Goal: Information Seeking & Learning: Learn about a topic

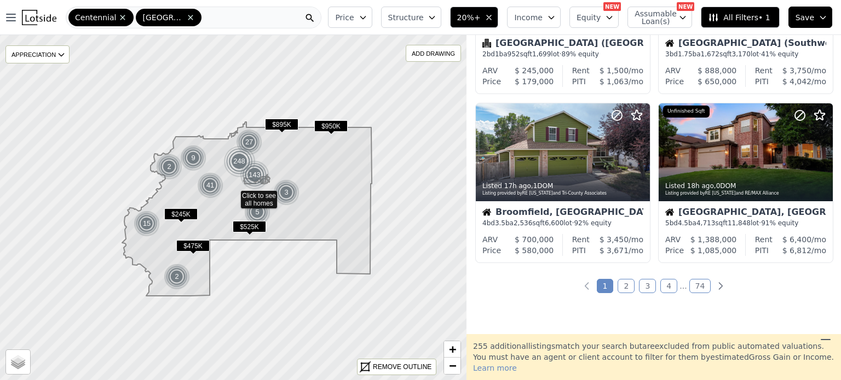
scroll to position [819, 0]
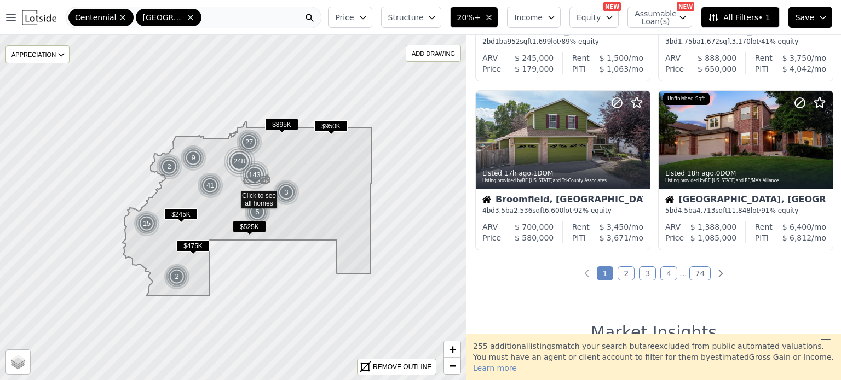
click at [625, 269] on link "2" at bounding box center [625, 274] width 17 height 14
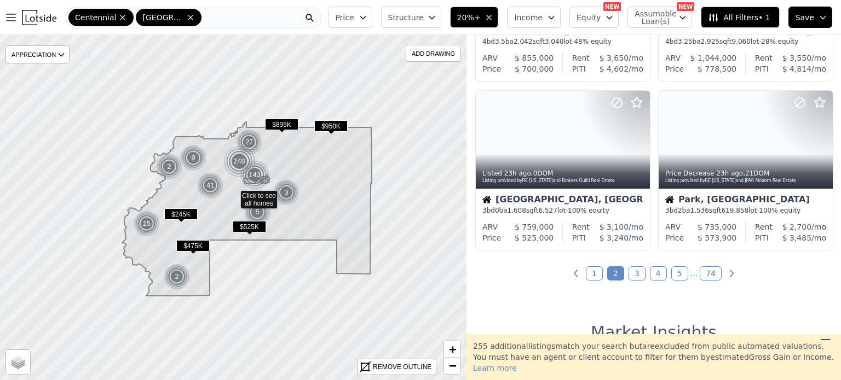
scroll to position [263, 0]
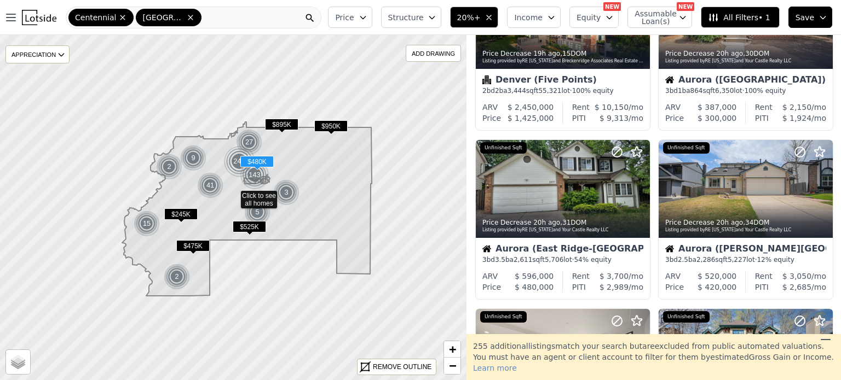
click at [625, 269] on div "Price Decrease 20h ago , 31 DOM Listing provided by RE Colorado and Your Castle…" at bounding box center [562, 220] width 175 height 160
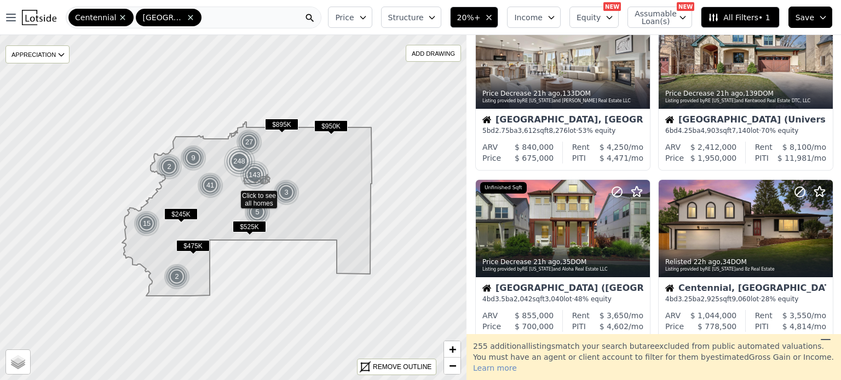
scroll to position [567, 0]
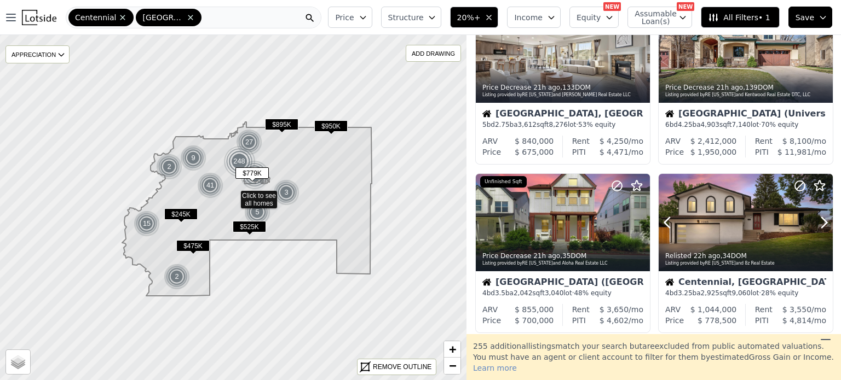
click at [815, 224] on icon at bounding box center [824, 223] width 18 height 18
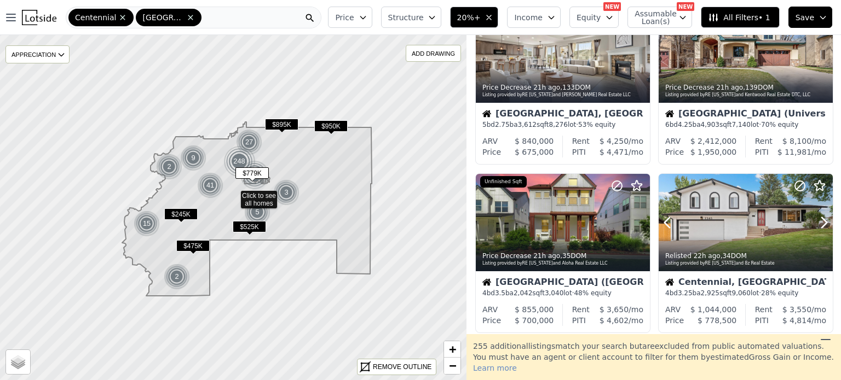
click at [815, 224] on icon at bounding box center [824, 223] width 18 height 18
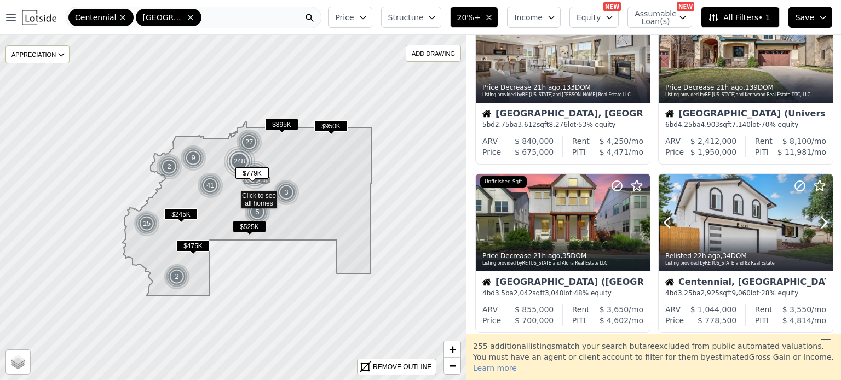
click at [815, 224] on icon at bounding box center [824, 223] width 18 height 18
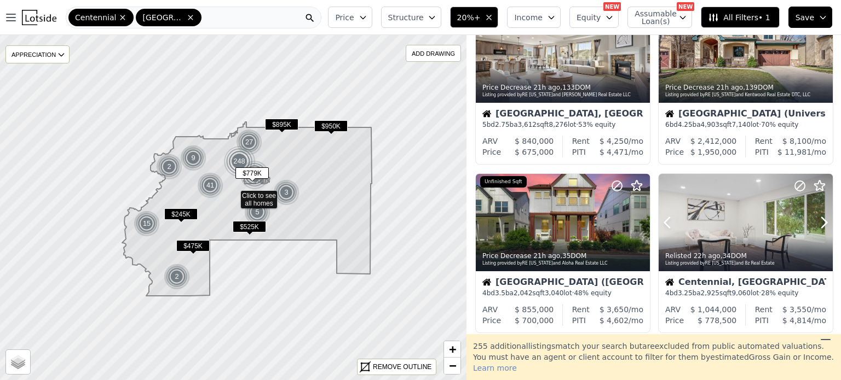
click at [815, 224] on icon at bounding box center [824, 223] width 18 height 18
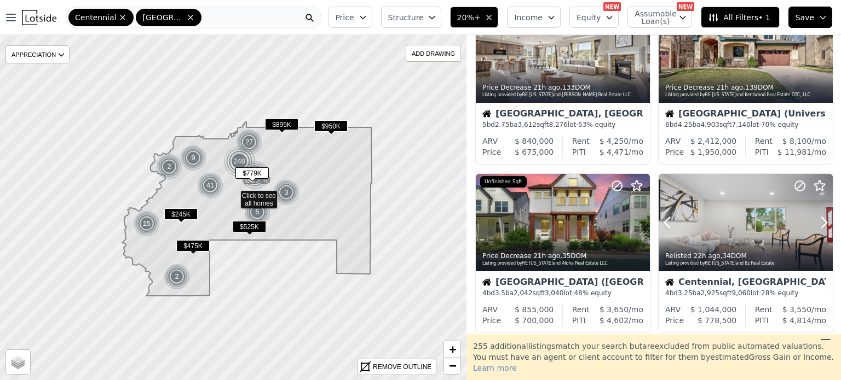
click at [815, 224] on icon at bounding box center [824, 223] width 18 height 18
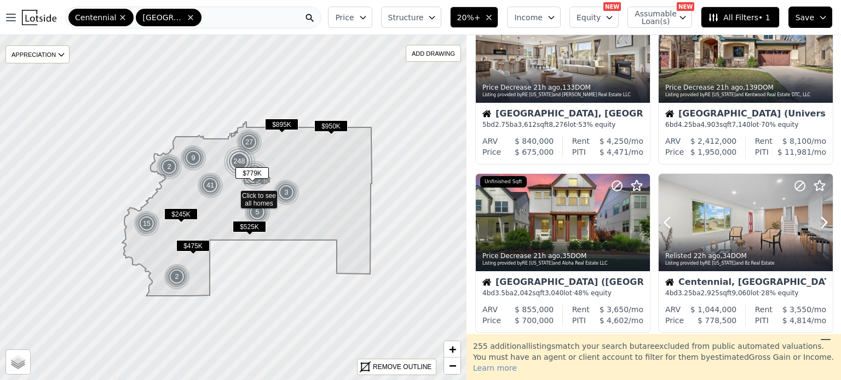
click at [815, 224] on icon at bounding box center [824, 223] width 18 height 18
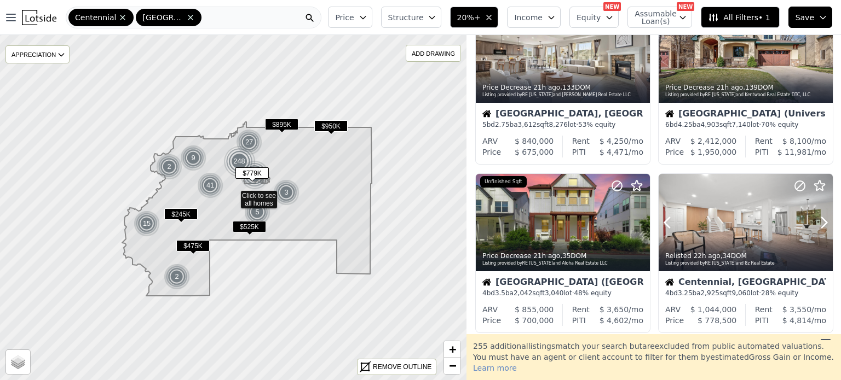
click at [815, 224] on icon at bounding box center [824, 223] width 18 height 18
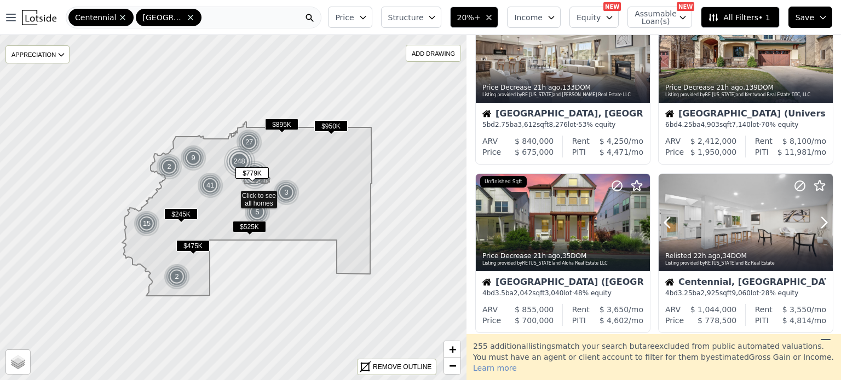
click at [815, 224] on icon at bounding box center [824, 223] width 18 height 18
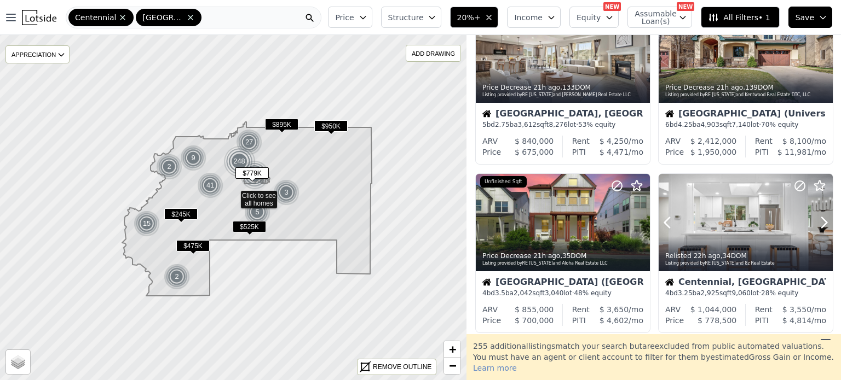
click at [815, 224] on icon at bounding box center [824, 223] width 18 height 18
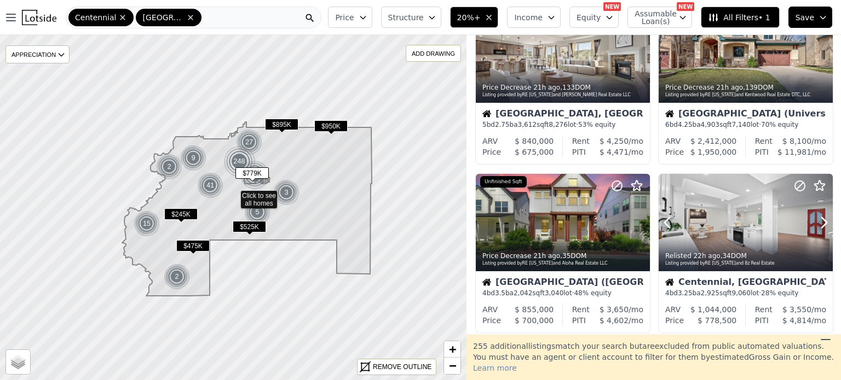
click at [815, 224] on icon at bounding box center [824, 223] width 18 height 18
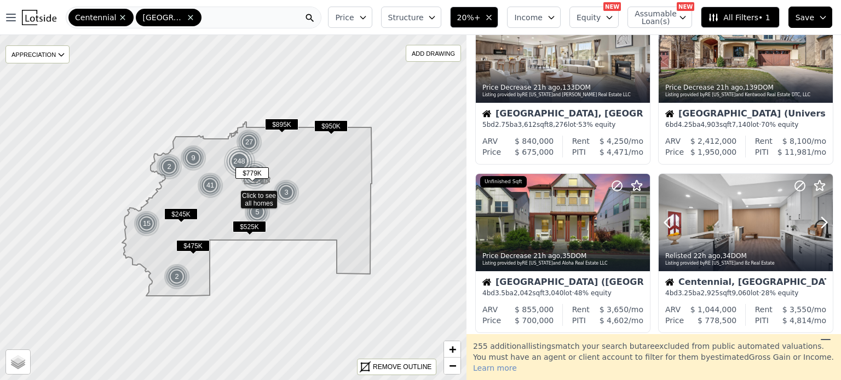
click at [815, 224] on icon at bounding box center [824, 223] width 18 height 18
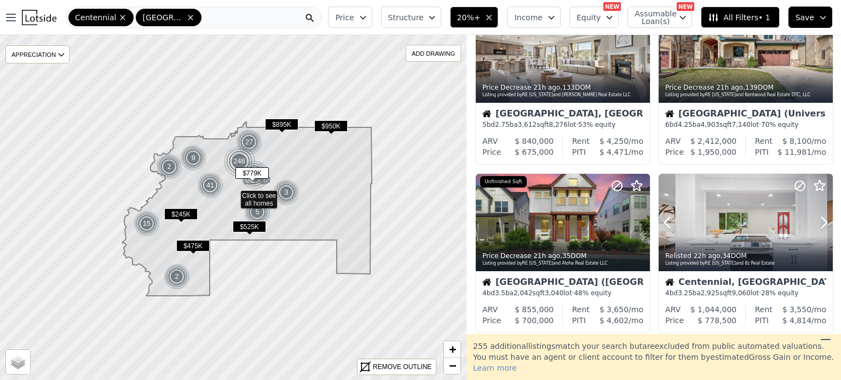
click at [815, 224] on icon at bounding box center [824, 223] width 18 height 18
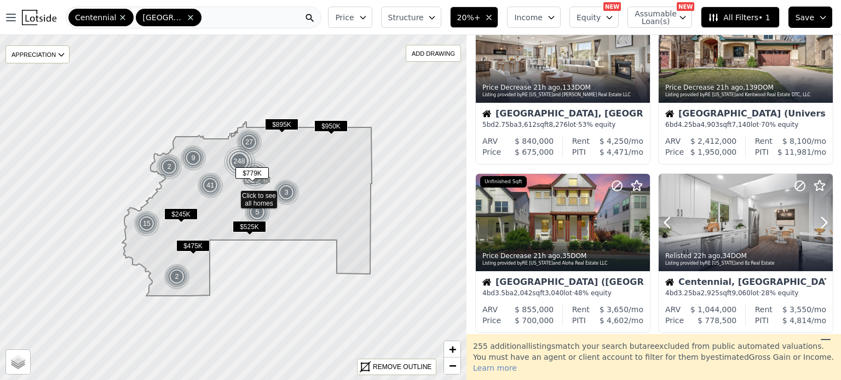
click at [815, 224] on icon at bounding box center [824, 223] width 18 height 18
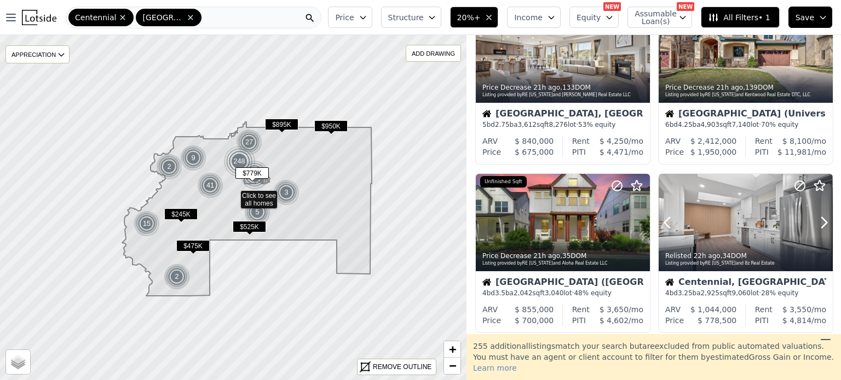
click at [815, 224] on icon at bounding box center [824, 223] width 18 height 18
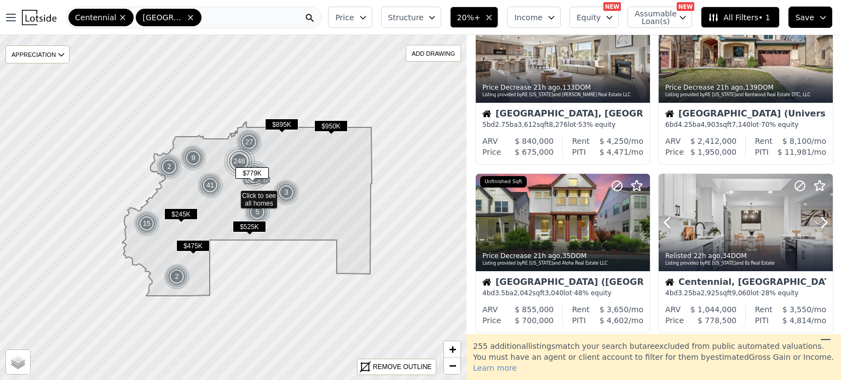
click at [815, 224] on icon at bounding box center [824, 223] width 18 height 18
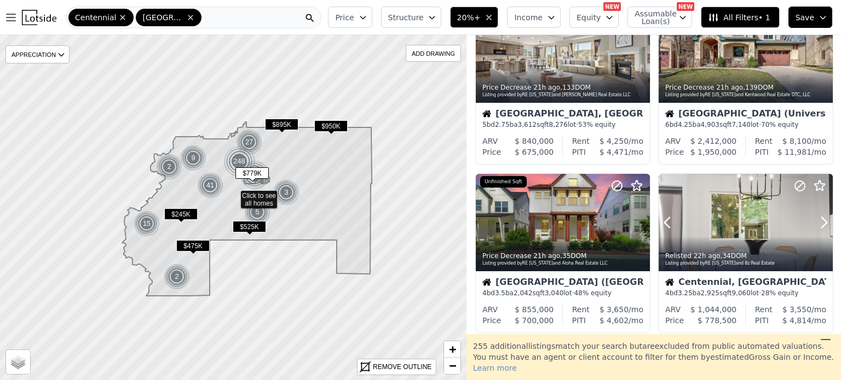
click at [815, 224] on icon at bounding box center [824, 223] width 18 height 18
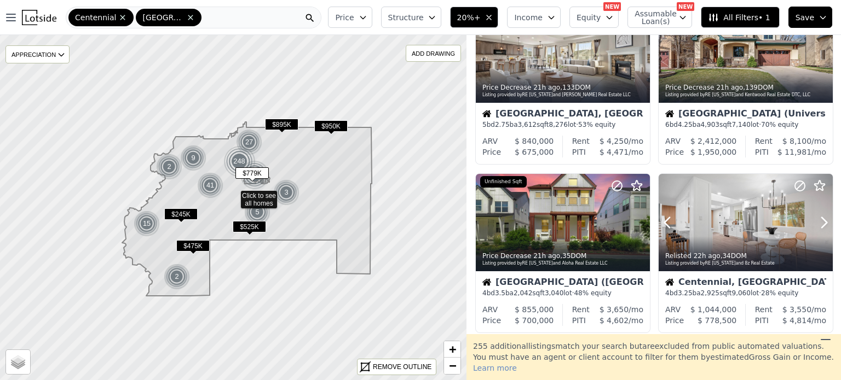
click at [815, 224] on icon at bounding box center [824, 223] width 18 height 18
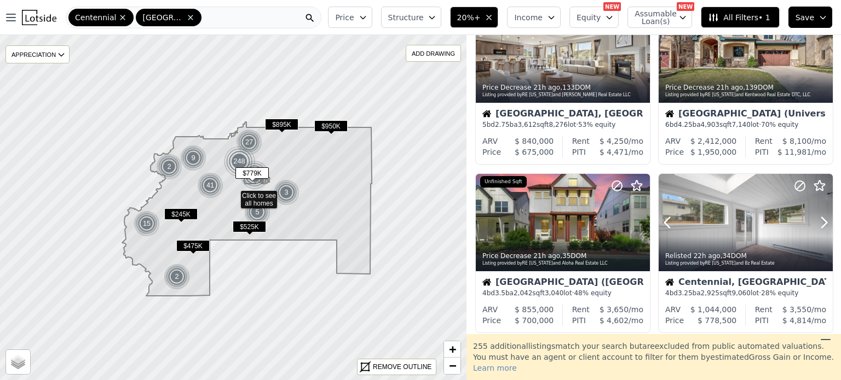
click at [815, 224] on icon at bounding box center [824, 223] width 18 height 18
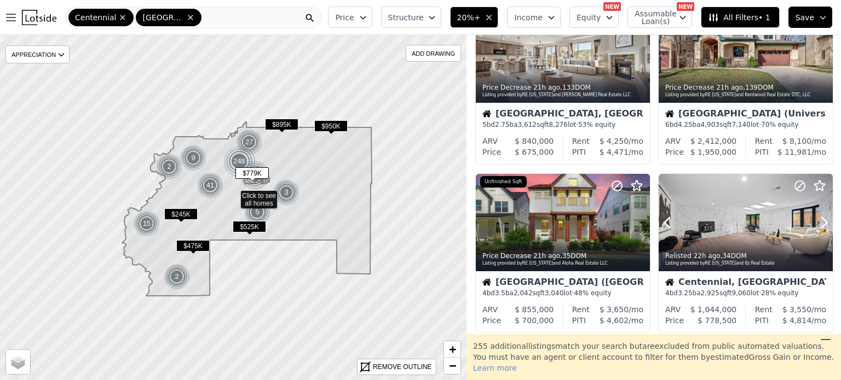
click at [815, 224] on icon at bounding box center [824, 223] width 18 height 18
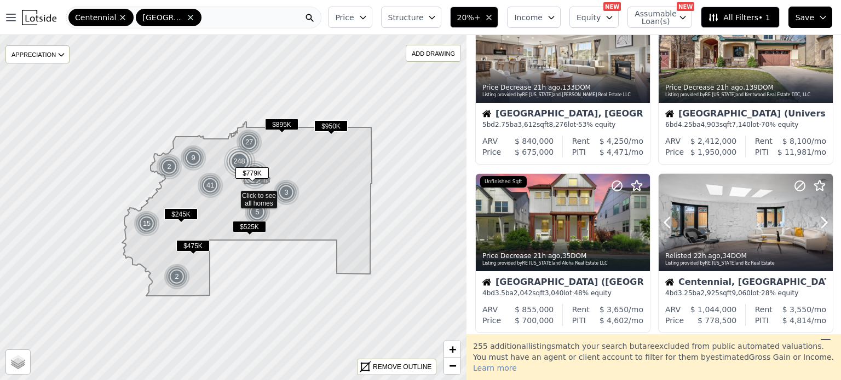
click at [815, 224] on icon at bounding box center [824, 223] width 18 height 18
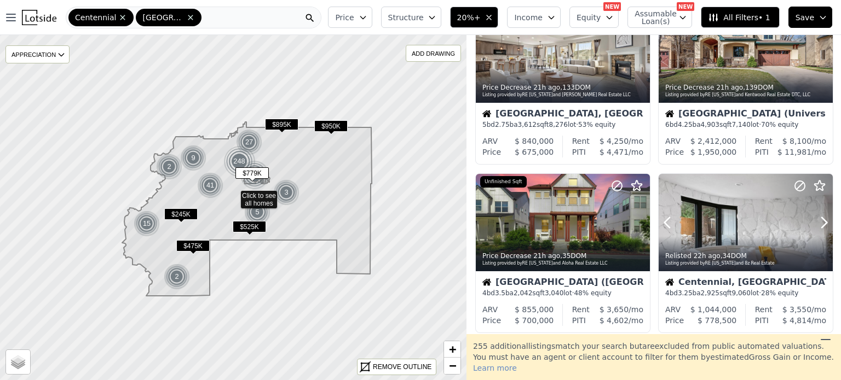
click at [815, 224] on icon at bounding box center [824, 223] width 18 height 18
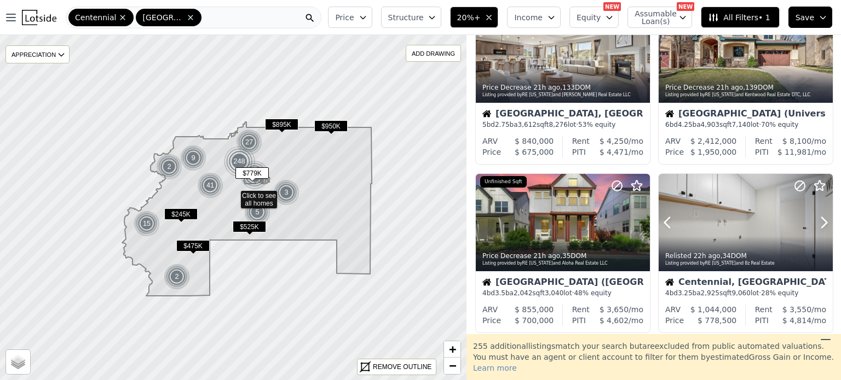
click at [815, 224] on icon at bounding box center [824, 223] width 18 height 18
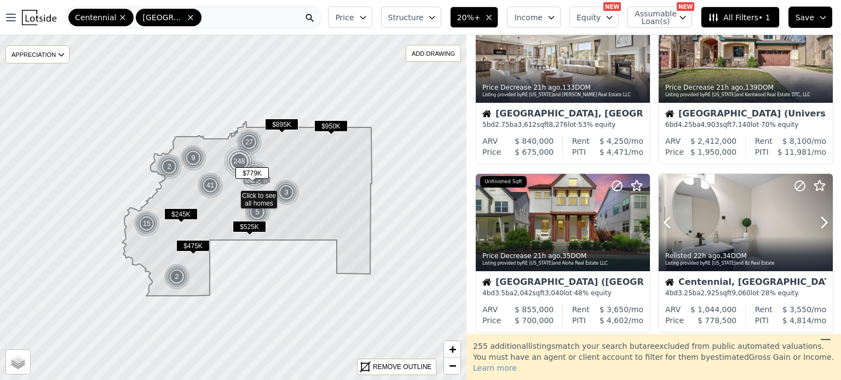
click at [815, 224] on icon at bounding box center [824, 223] width 18 height 18
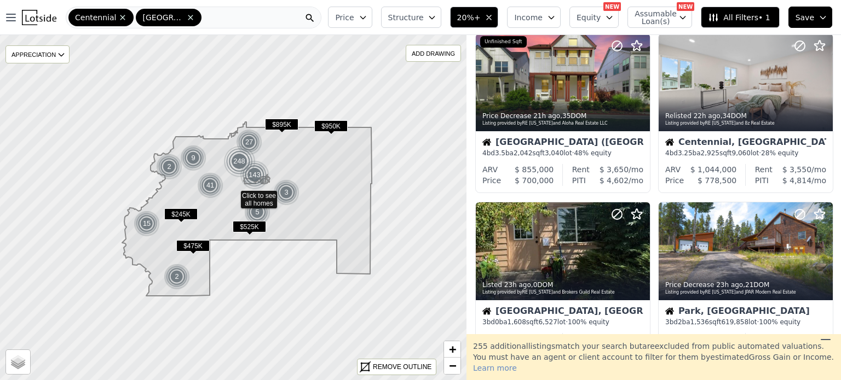
scroll to position [777, 0]
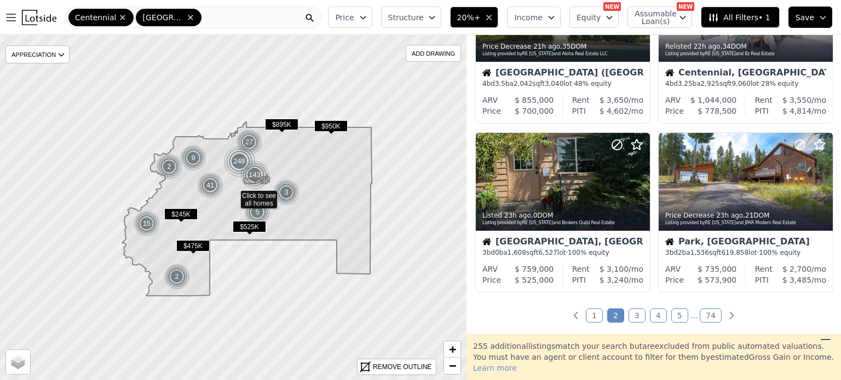
click at [636, 310] on link "3" at bounding box center [636, 316] width 17 height 14
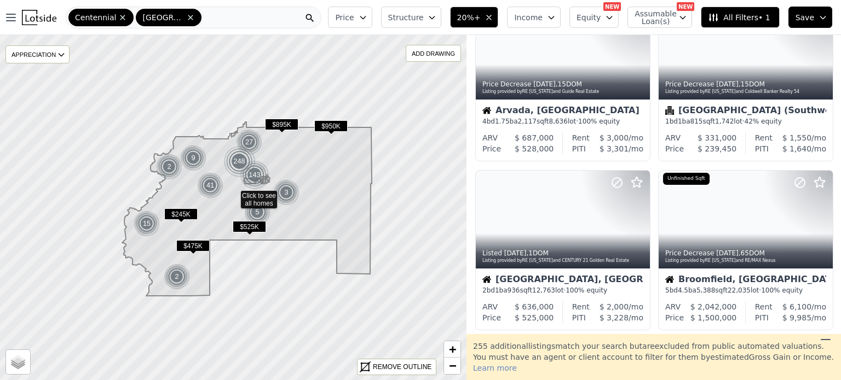
scroll to position [745, 0]
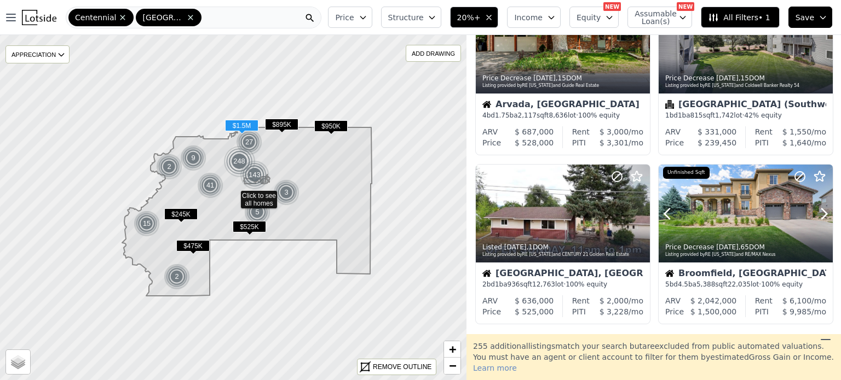
click at [821, 208] on icon at bounding box center [824, 214] width 18 height 18
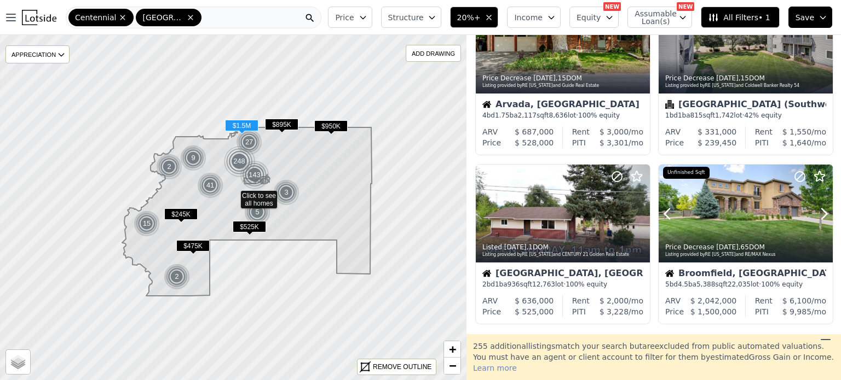
click at [821, 208] on icon at bounding box center [824, 214] width 18 height 18
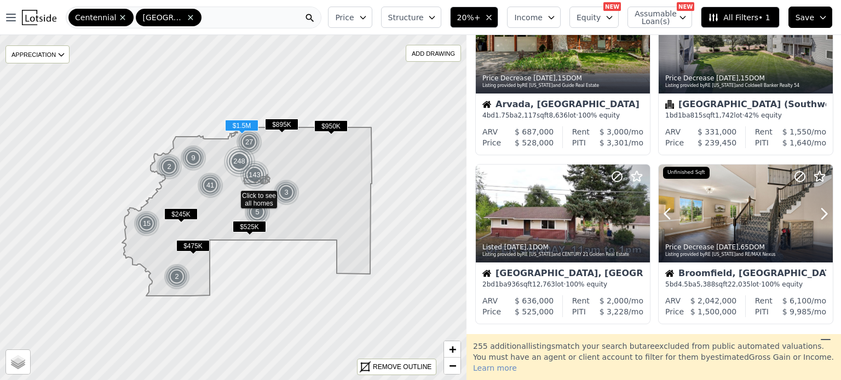
click at [821, 208] on icon at bounding box center [824, 214] width 18 height 18
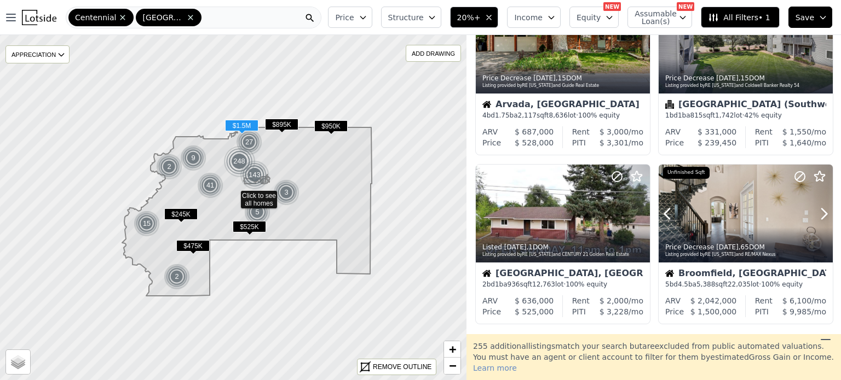
click at [821, 208] on icon at bounding box center [824, 214] width 18 height 18
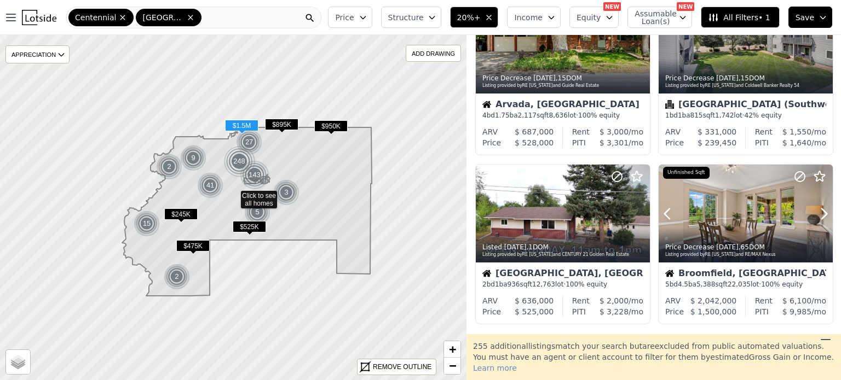
click at [821, 208] on icon at bounding box center [824, 214] width 18 height 18
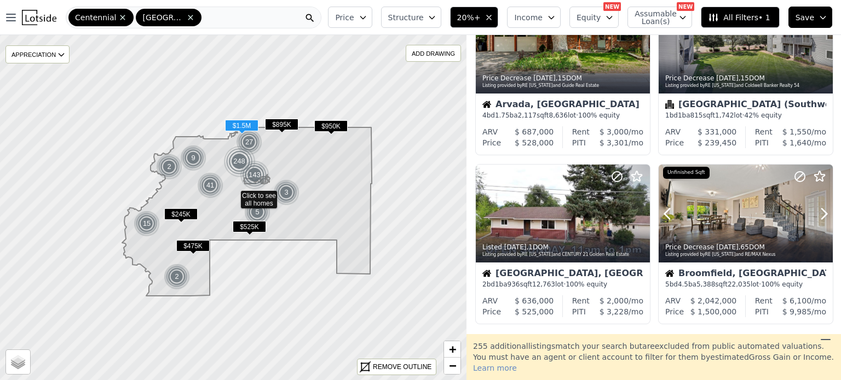
click at [821, 208] on icon at bounding box center [824, 214] width 18 height 18
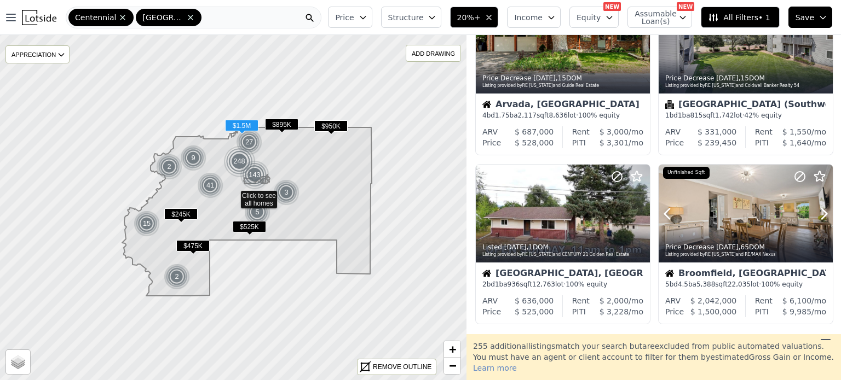
click at [821, 208] on icon at bounding box center [824, 214] width 18 height 18
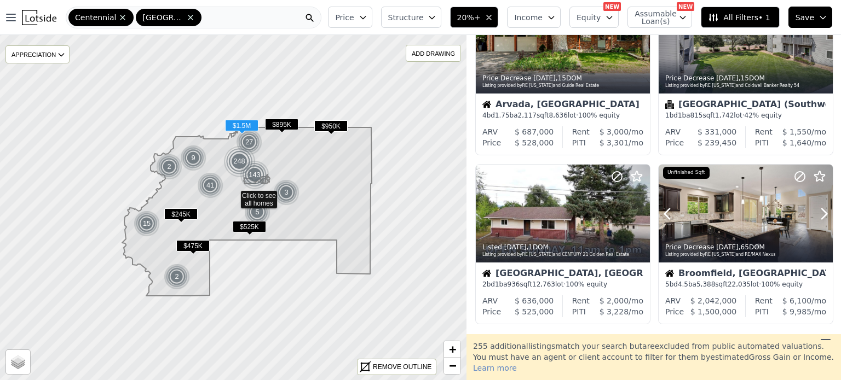
click at [821, 208] on icon at bounding box center [824, 214] width 18 height 18
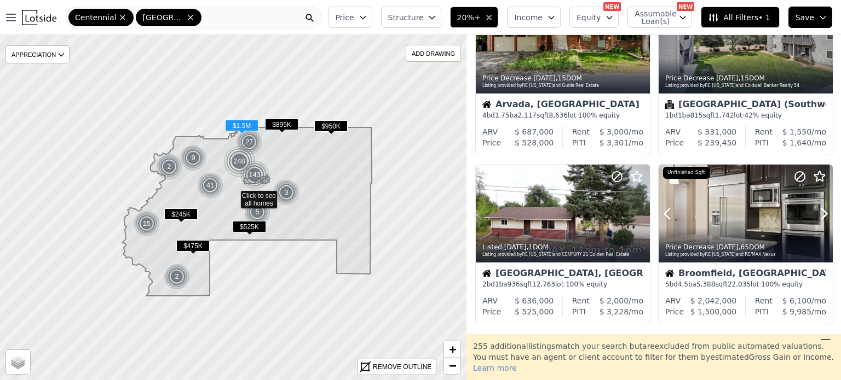
click at [821, 208] on icon at bounding box center [824, 214] width 18 height 18
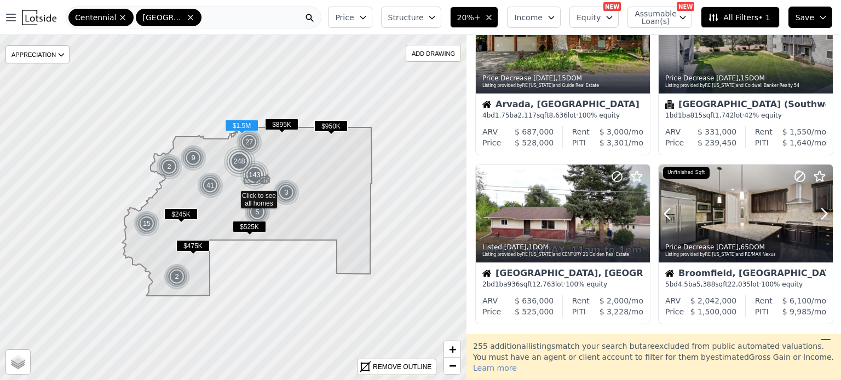
click at [821, 208] on icon at bounding box center [824, 214] width 18 height 18
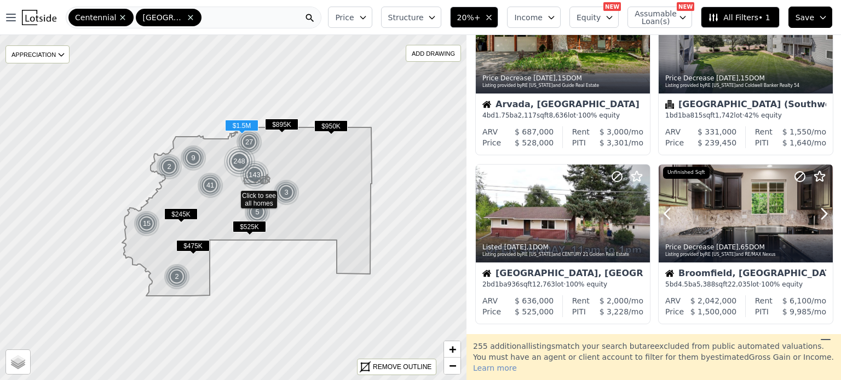
click at [821, 208] on icon at bounding box center [824, 214] width 18 height 18
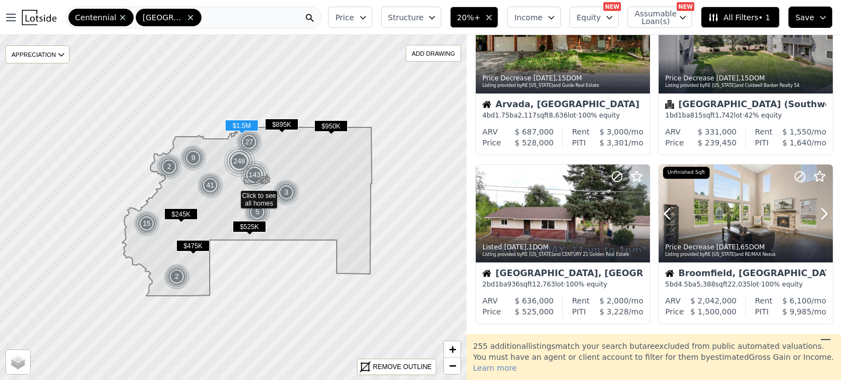
click at [821, 208] on icon at bounding box center [824, 214] width 18 height 18
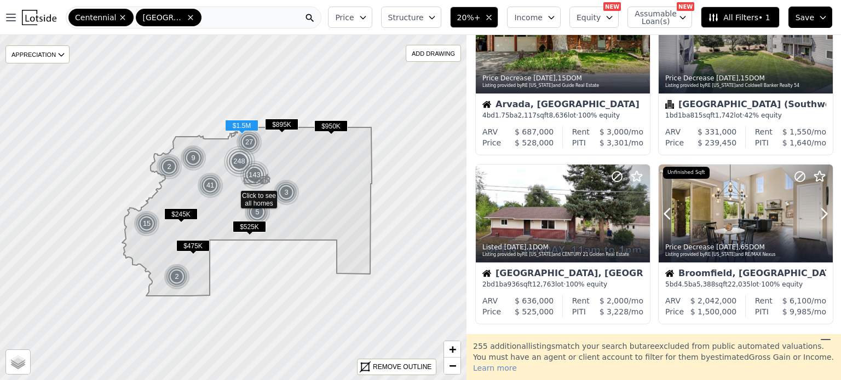
click at [821, 208] on icon at bounding box center [824, 214] width 18 height 18
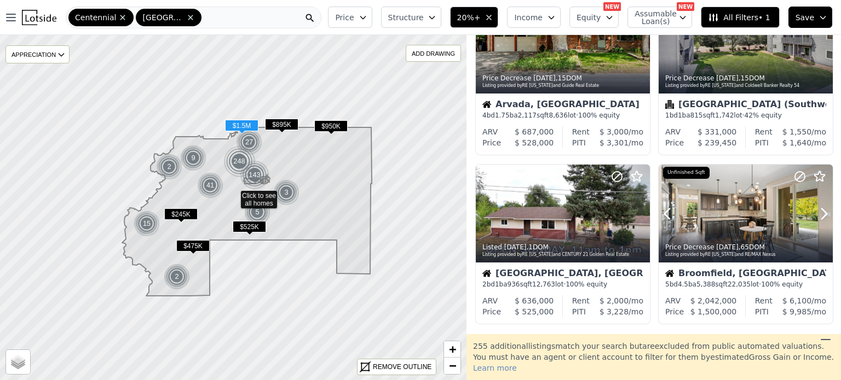
click at [821, 208] on icon at bounding box center [824, 214] width 18 height 18
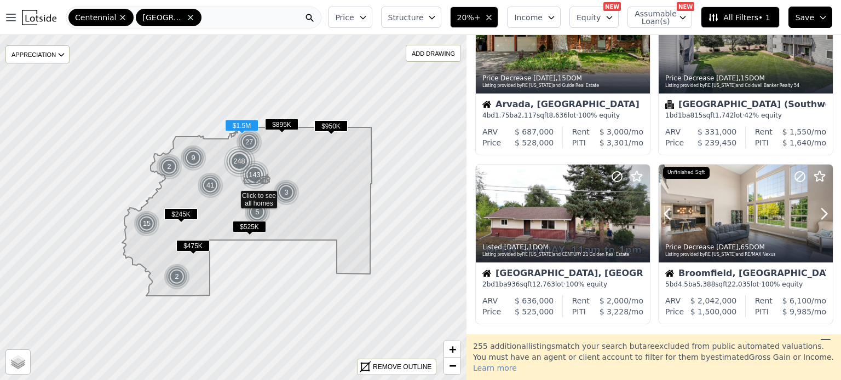
click at [821, 208] on icon at bounding box center [824, 214] width 18 height 18
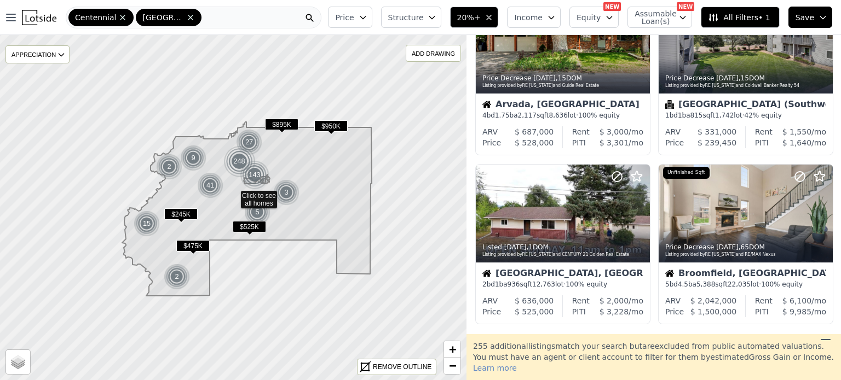
scroll to position [816, 0]
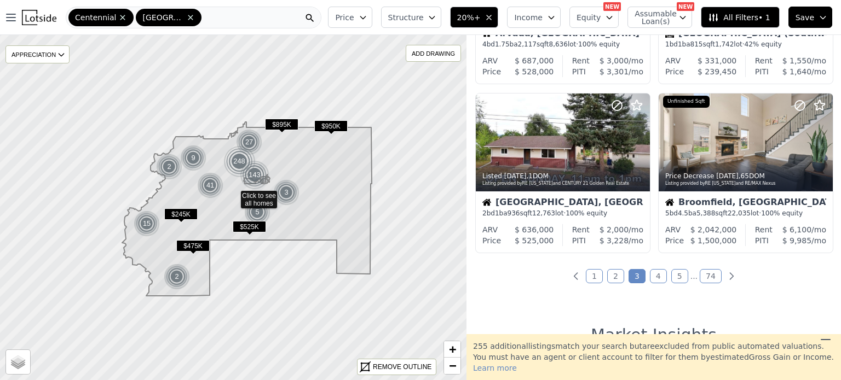
click at [654, 277] on link "4" at bounding box center [658, 276] width 17 height 14
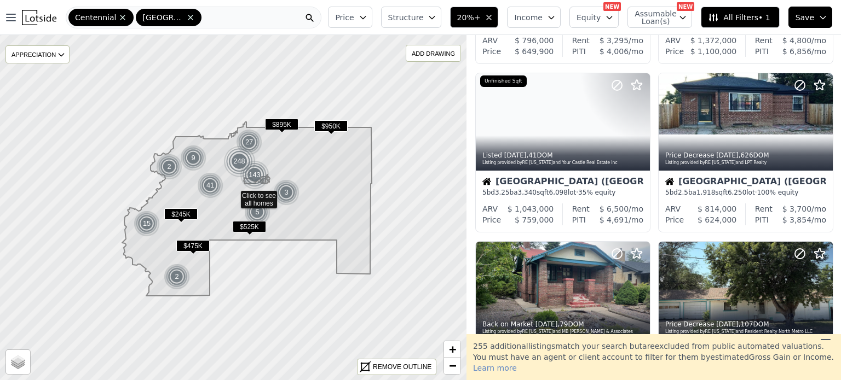
scroll to position [681, 0]
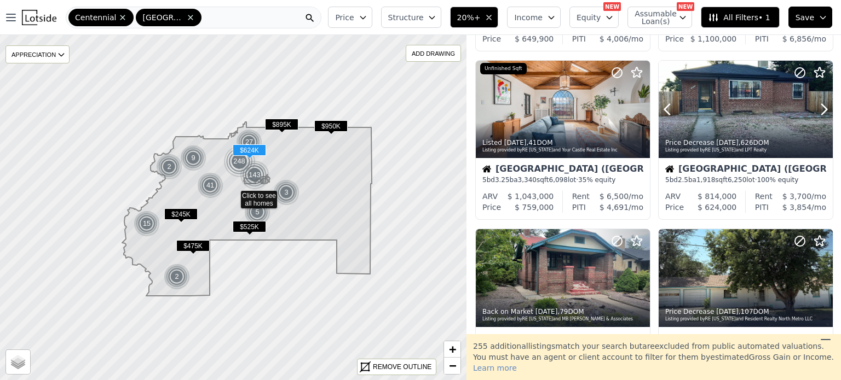
click at [823, 103] on icon at bounding box center [824, 110] width 18 height 18
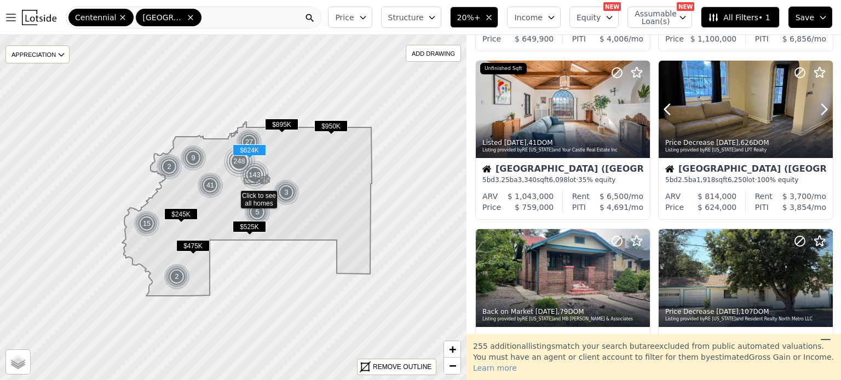
click at [823, 103] on icon at bounding box center [824, 110] width 18 height 18
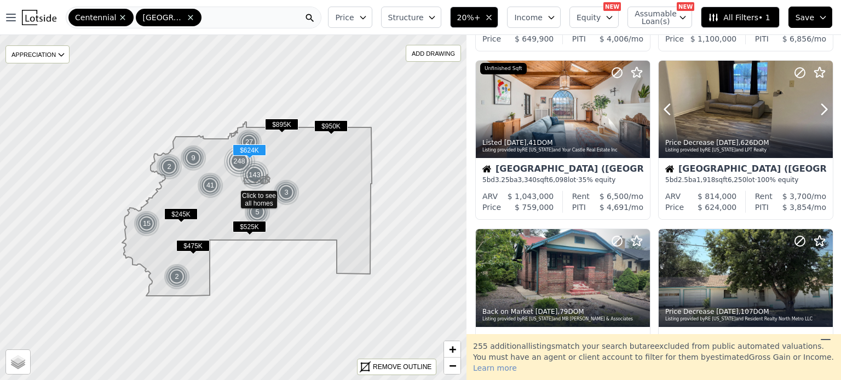
click at [823, 103] on icon at bounding box center [824, 110] width 18 height 18
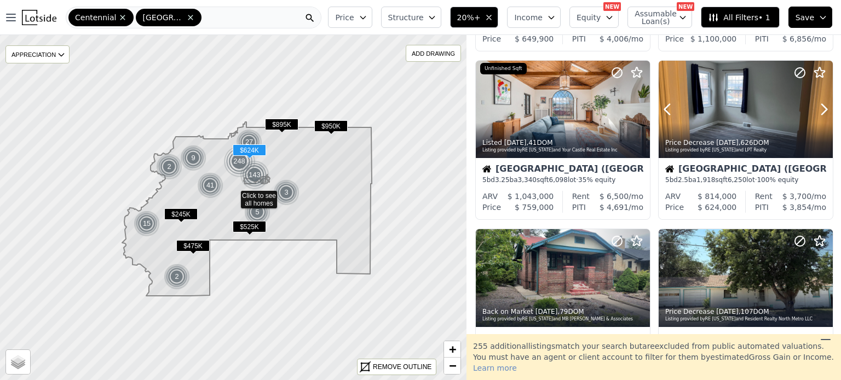
click at [823, 103] on icon at bounding box center [824, 110] width 18 height 18
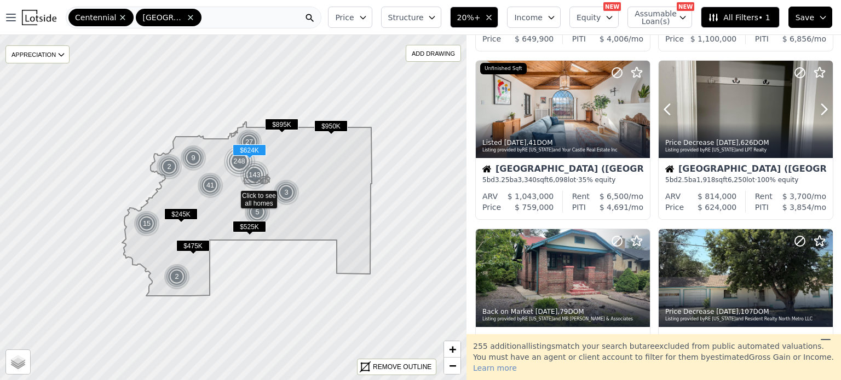
click at [823, 103] on icon at bounding box center [824, 110] width 18 height 18
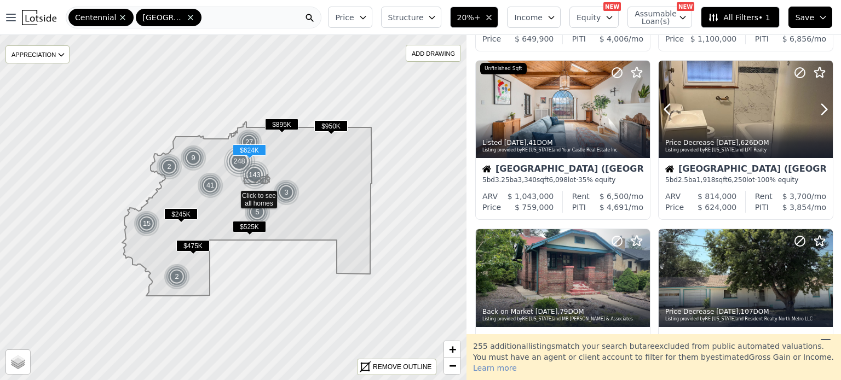
click at [823, 103] on icon at bounding box center [824, 110] width 18 height 18
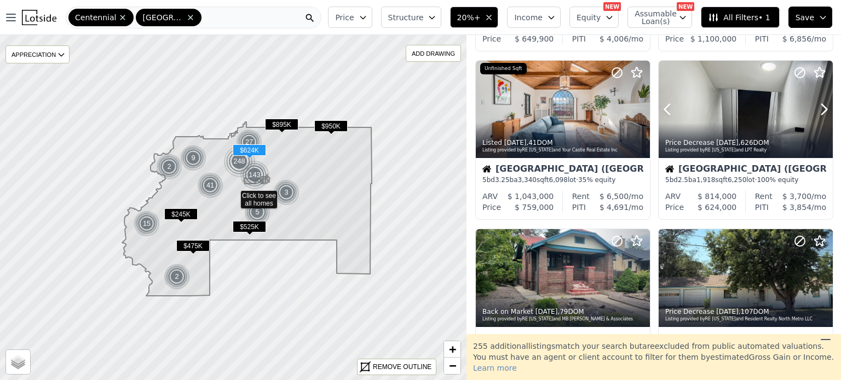
click at [823, 103] on icon at bounding box center [824, 110] width 18 height 18
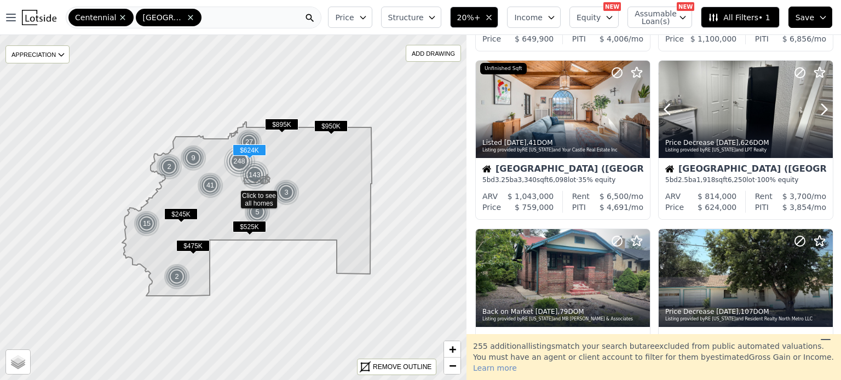
click at [823, 103] on icon at bounding box center [824, 110] width 18 height 18
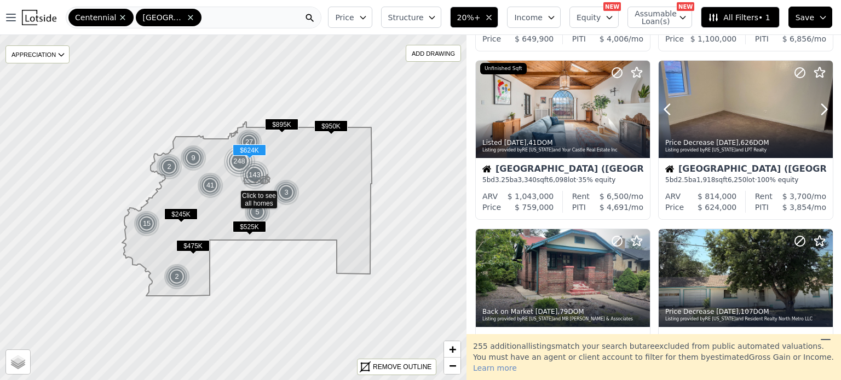
click at [823, 103] on icon at bounding box center [824, 110] width 18 height 18
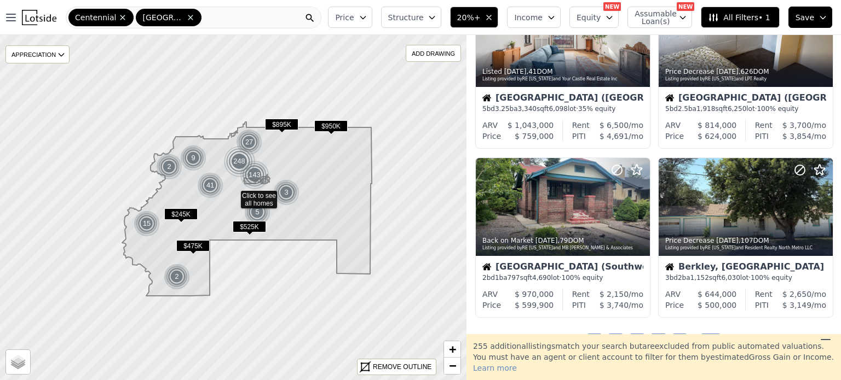
scroll to position [758, 0]
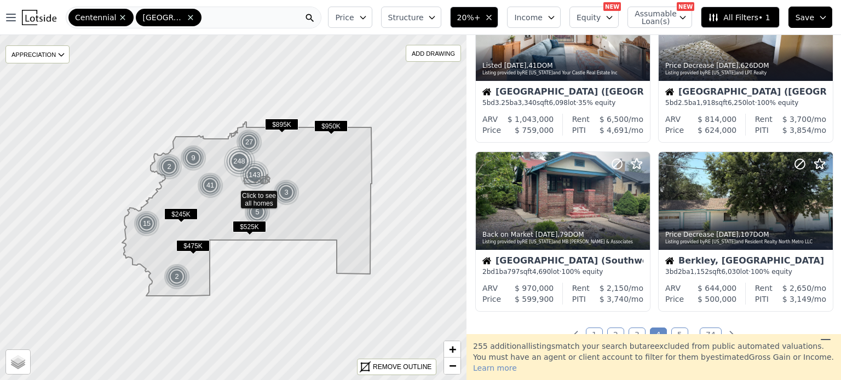
click at [673, 332] on link "5" at bounding box center [679, 335] width 17 height 14
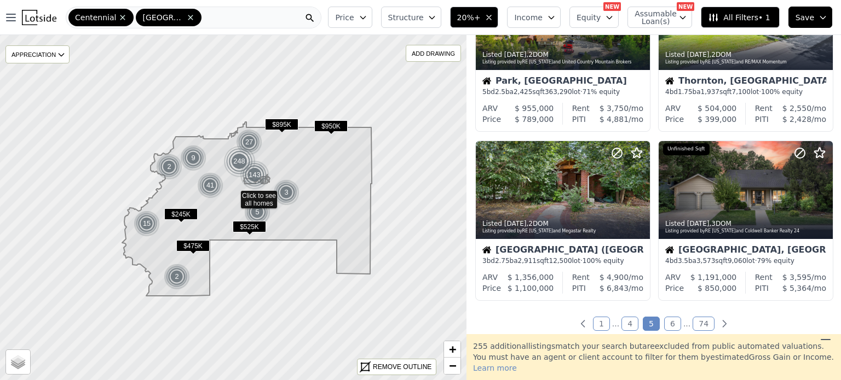
scroll to position [775, 0]
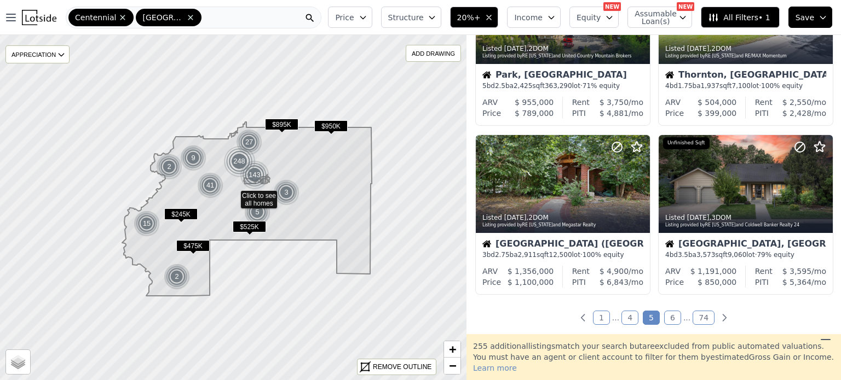
click at [670, 318] on link "6" at bounding box center [672, 318] width 17 height 14
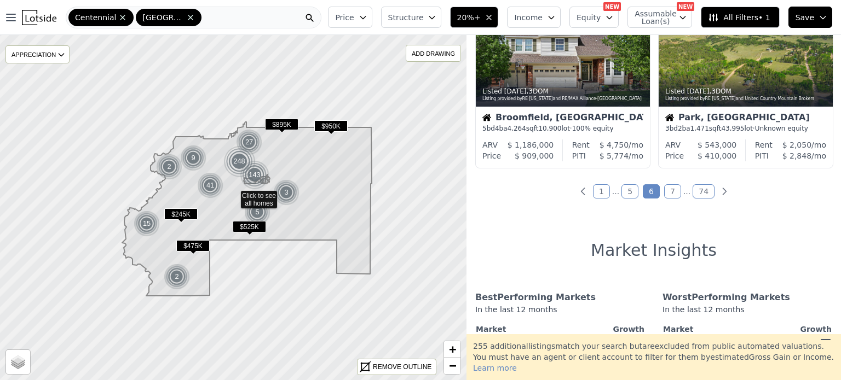
scroll to position [908, 0]
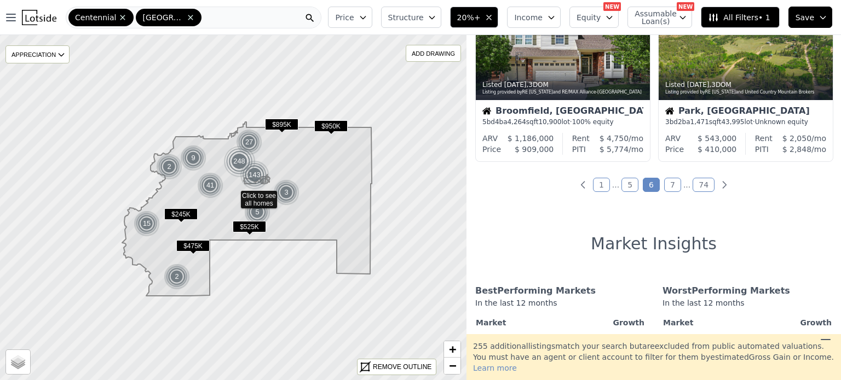
click at [667, 186] on link "7" at bounding box center [672, 185] width 17 height 14
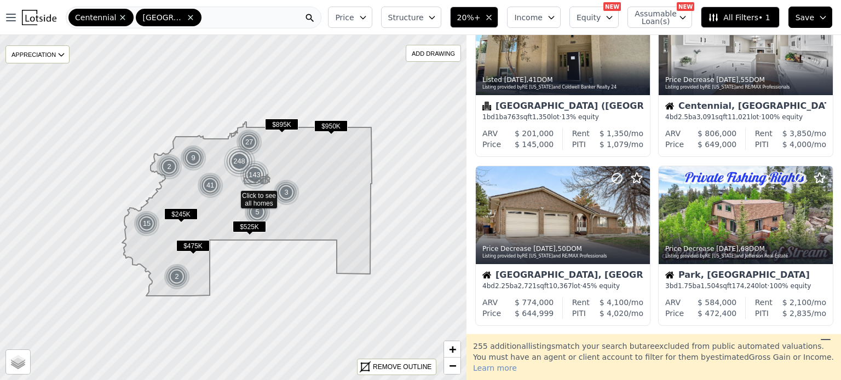
scroll to position [775, 0]
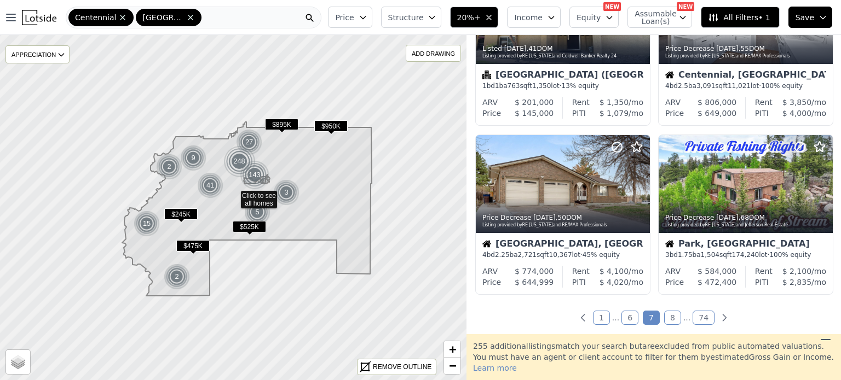
click at [669, 319] on link "8" at bounding box center [672, 318] width 17 height 14
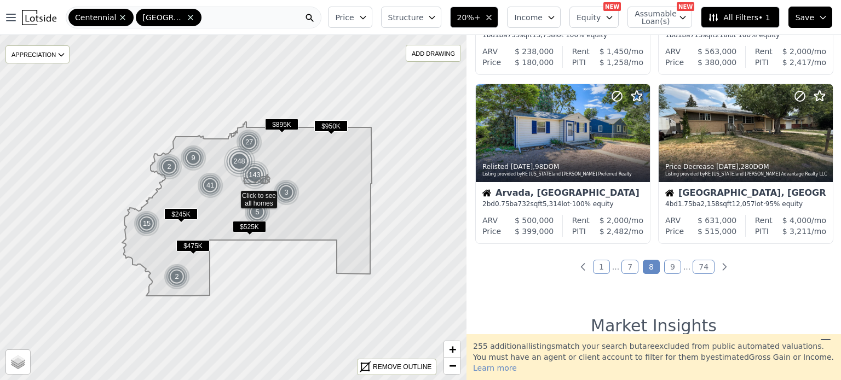
scroll to position [832, 0]
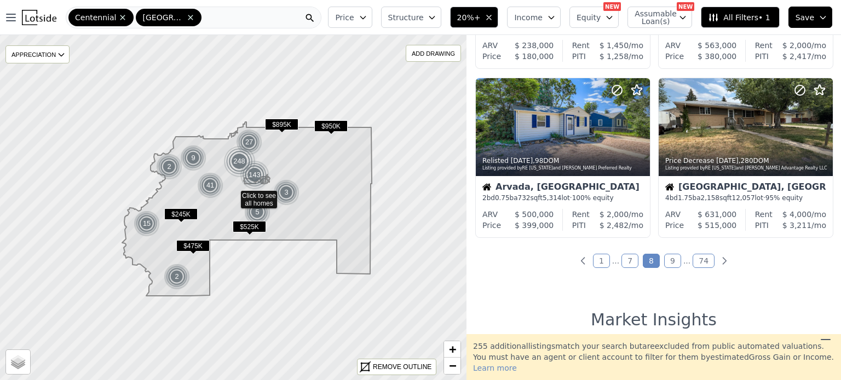
click at [671, 263] on link "9" at bounding box center [672, 261] width 17 height 14
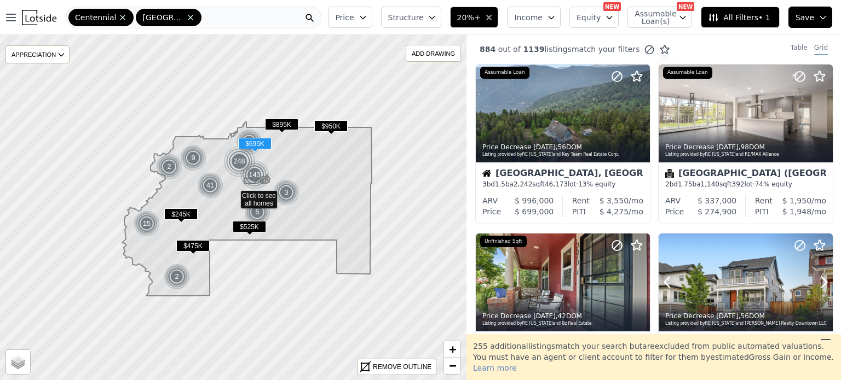
scroll to position [0, 0]
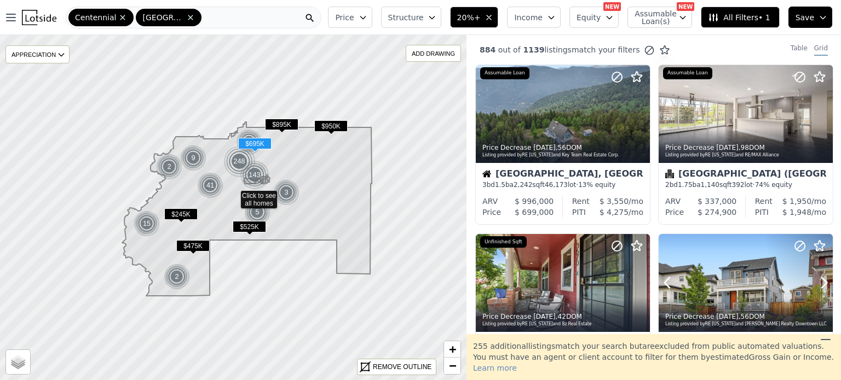
click at [671, 263] on button at bounding box center [680, 283] width 44 height 98
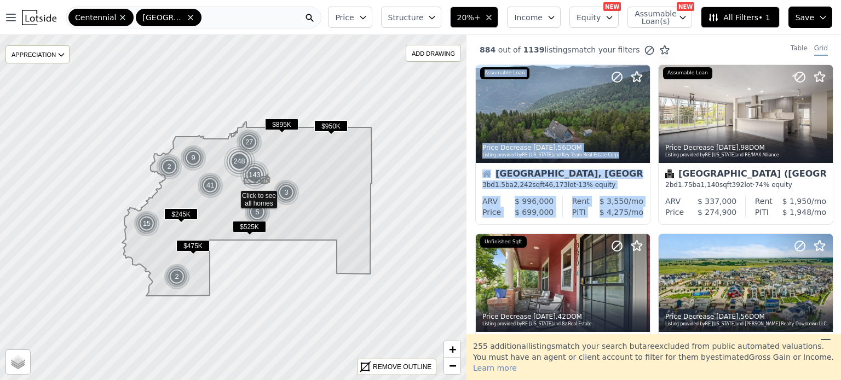
drag, startPoint x: 831, startPoint y: 57, endPoint x: 832, endPoint y: 69, distance: 12.6
click at [832, 69] on div "884 out of 1139 listings match your filters Table Grid Price Decrease 6d ago , …" at bounding box center [653, 184] width 374 height 299
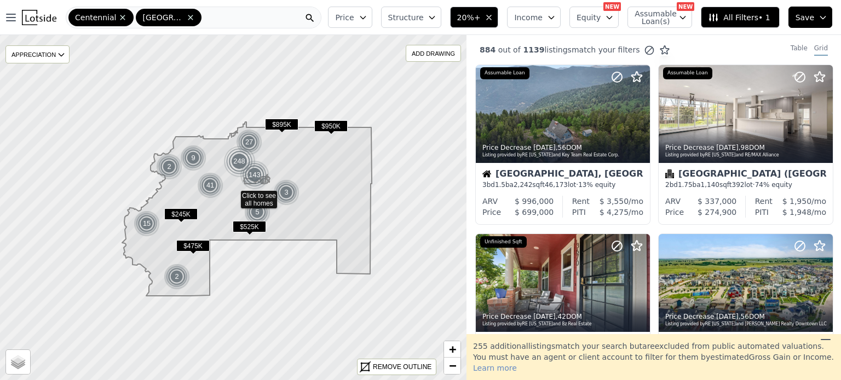
click at [733, 55] on div "884 out of 1139 listings match your filters Table Grid" at bounding box center [653, 50] width 374 height 30
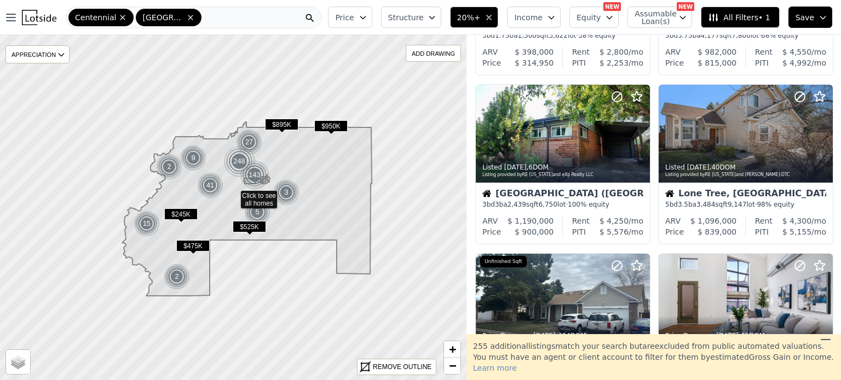
scroll to position [494, 0]
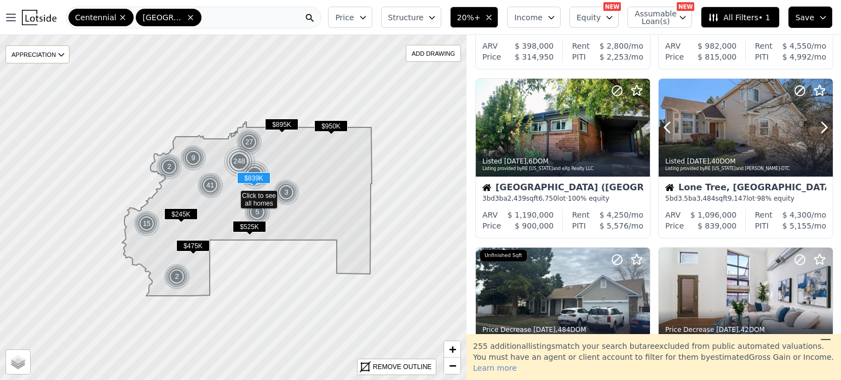
click at [815, 127] on icon at bounding box center [824, 128] width 18 height 18
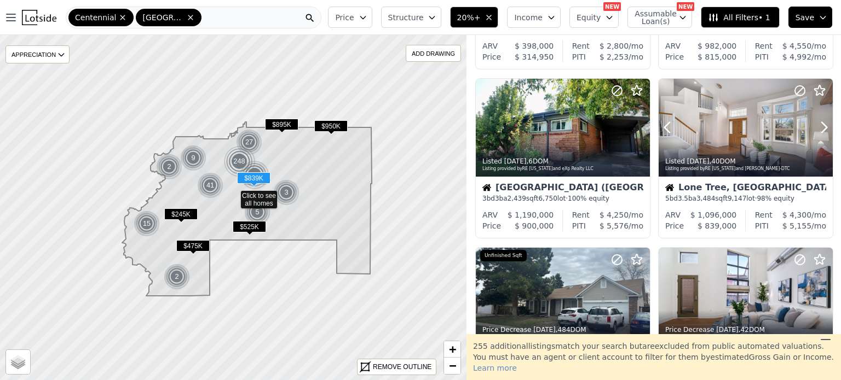
click at [815, 127] on icon at bounding box center [824, 128] width 18 height 18
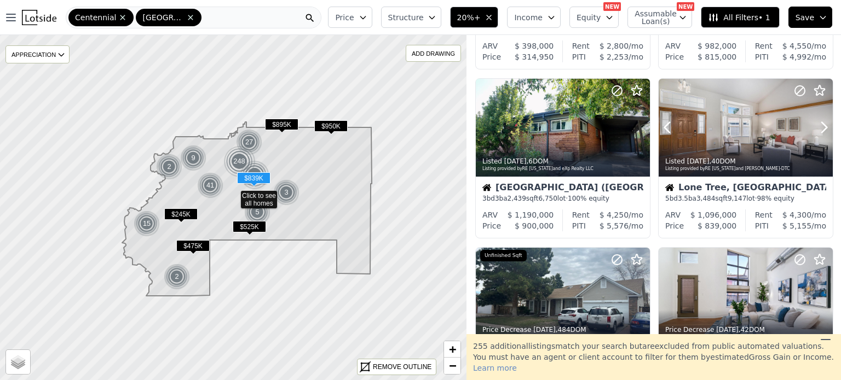
click at [815, 127] on icon at bounding box center [824, 128] width 18 height 18
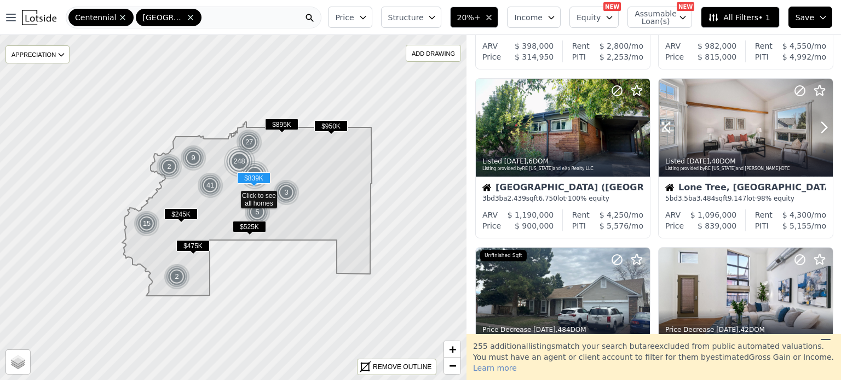
click at [815, 127] on icon at bounding box center [824, 128] width 18 height 18
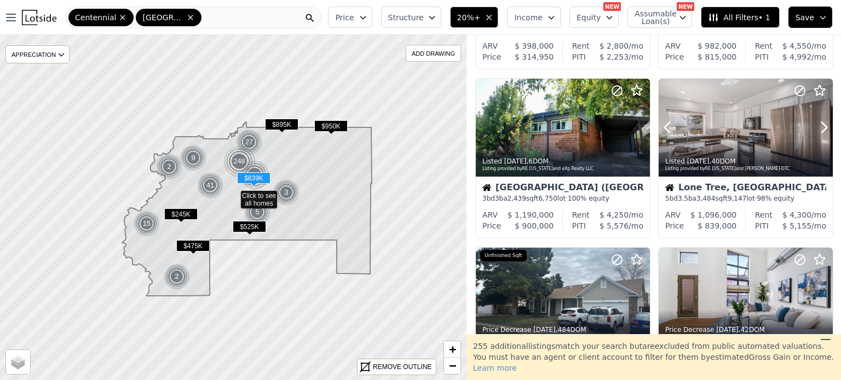
click at [815, 127] on icon at bounding box center [824, 128] width 18 height 18
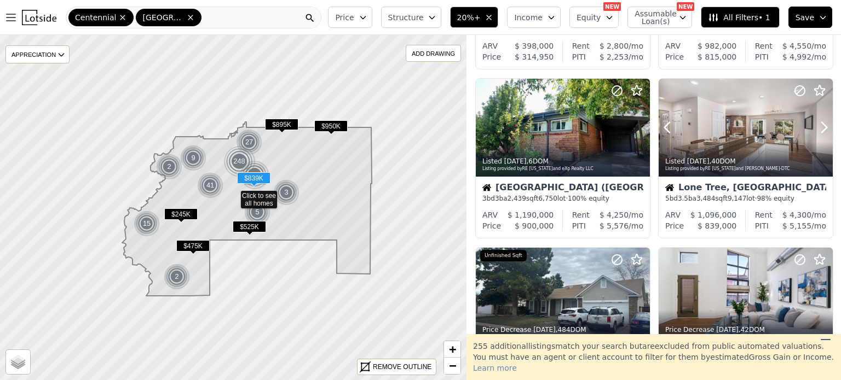
click at [815, 127] on icon at bounding box center [824, 128] width 18 height 18
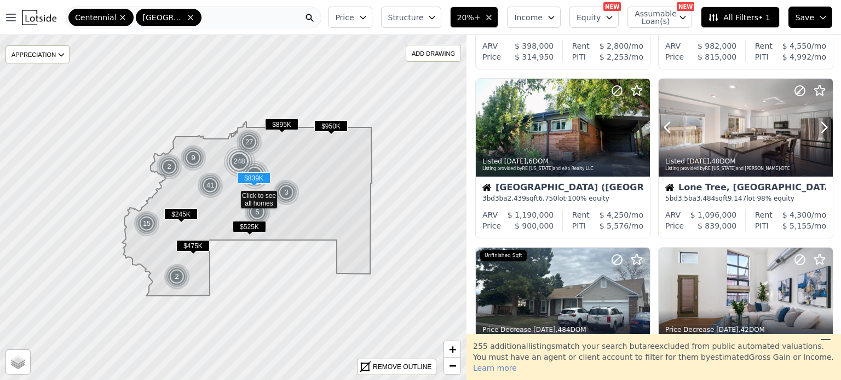
click at [815, 127] on icon at bounding box center [824, 128] width 18 height 18
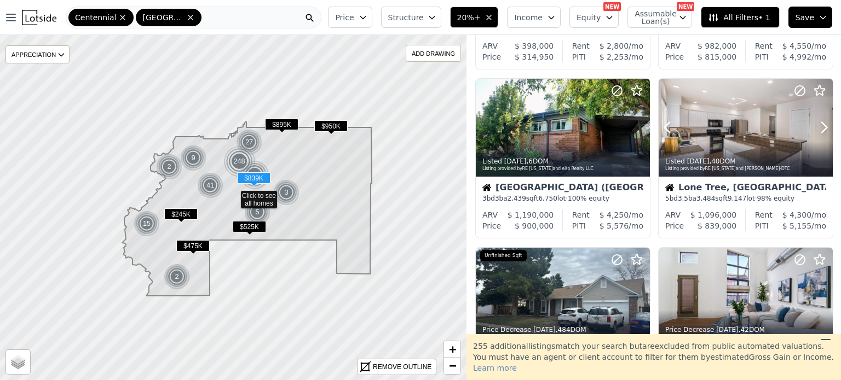
click at [815, 127] on icon at bounding box center [824, 128] width 18 height 18
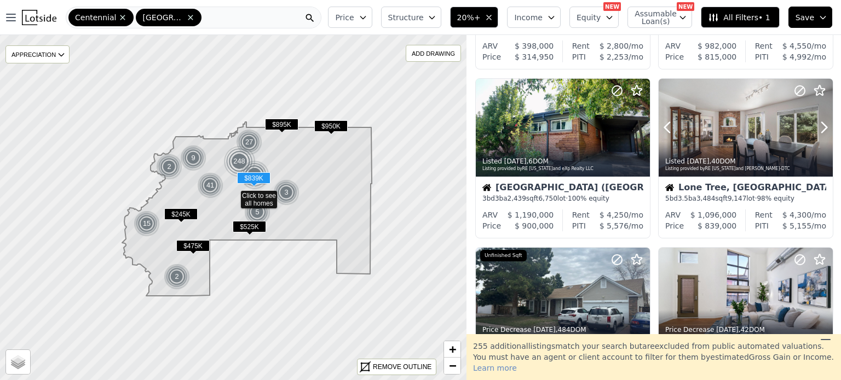
click at [815, 127] on icon at bounding box center [824, 128] width 18 height 18
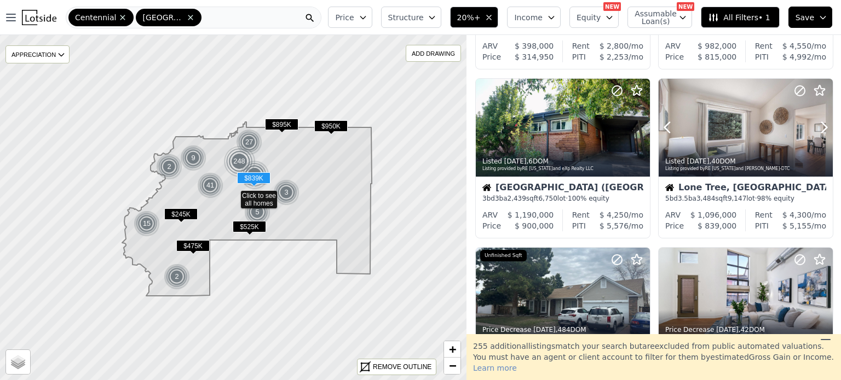
click at [815, 127] on icon at bounding box center [824, 128] width 18 height 18
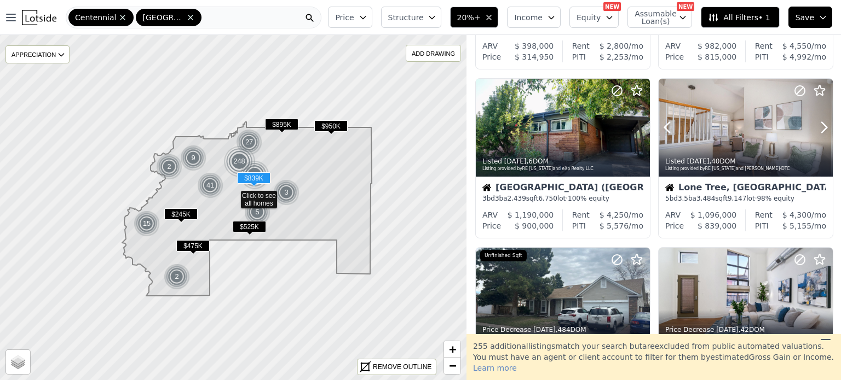
click at [815, 127] on icon at bounding box center [824, 128] width 18 height 18
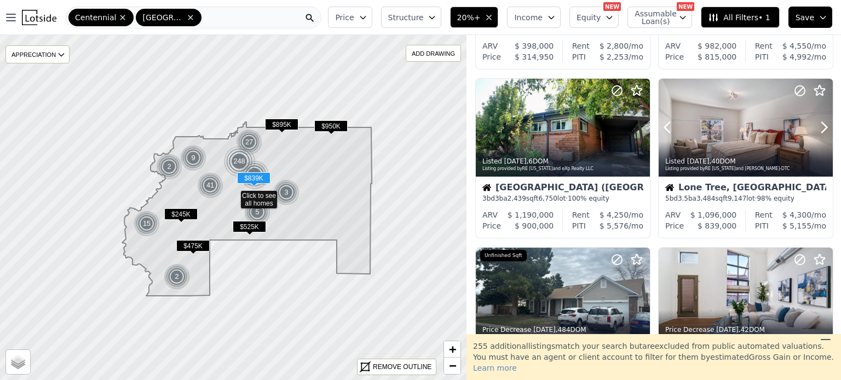
click at [815, 127] on icon at bounding box center [824, 128] width 18 height 18
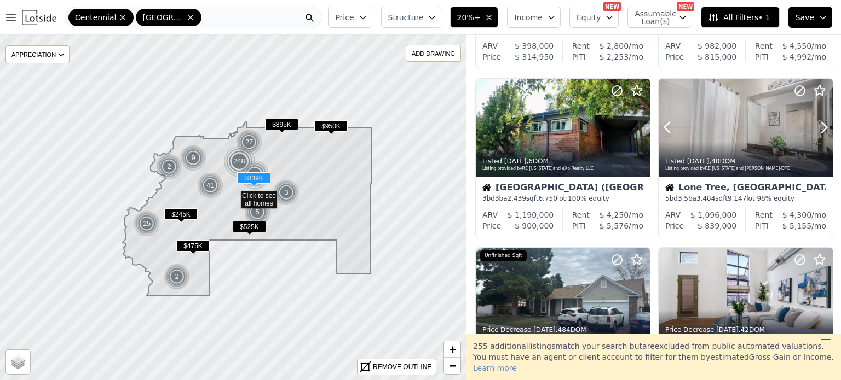
click at [815, 127] on icon at bounding box center [824, 128] width 18 height 18
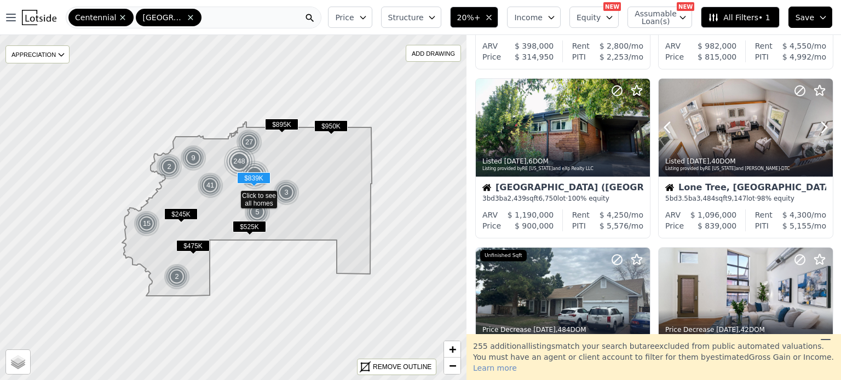
click at [815, 127] on icon at bounding box center [824, 128] width 18 height 18
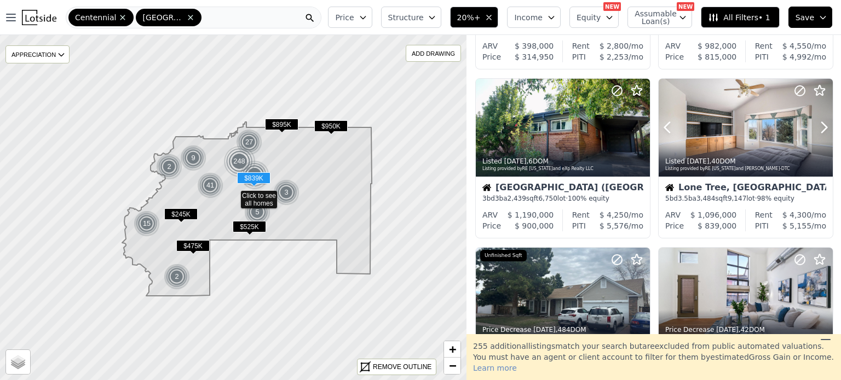
click at [815, 127] on icon at bounding box center [824, 128] width 18 height 18
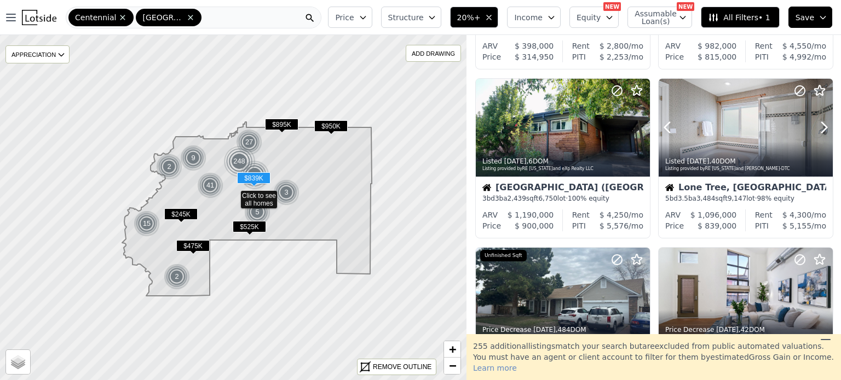
click at [815, 127] on icon at bounding box center [824, 128] width 18 height 18
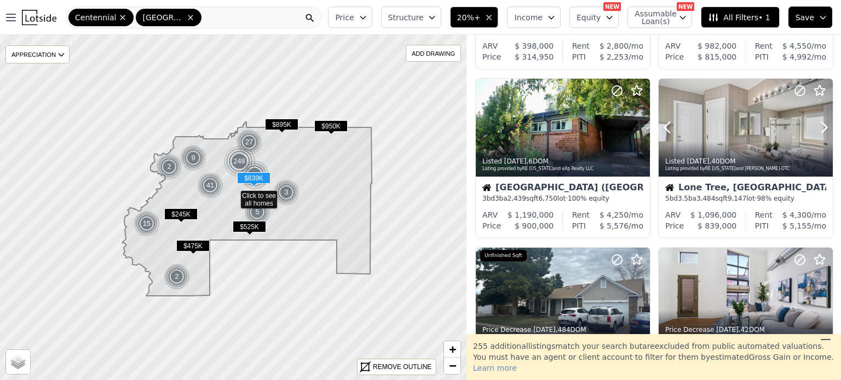
click at [815, 127] on icon at bounding box center [824, 128] width 18 height 18
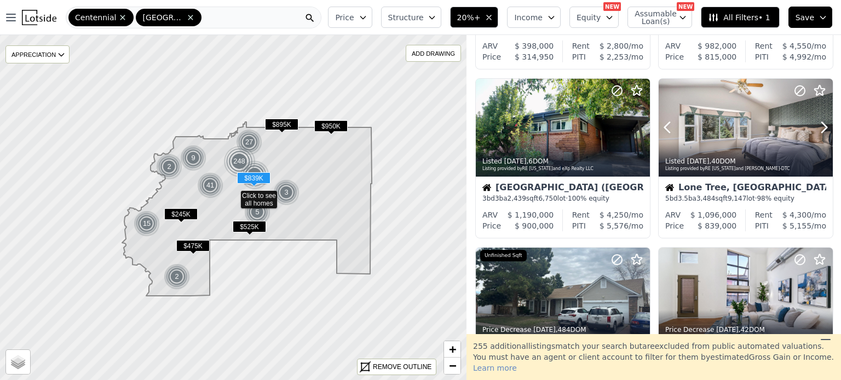
click at [815, 127] on icon at bounding box center [824, 128] width 18 height 18
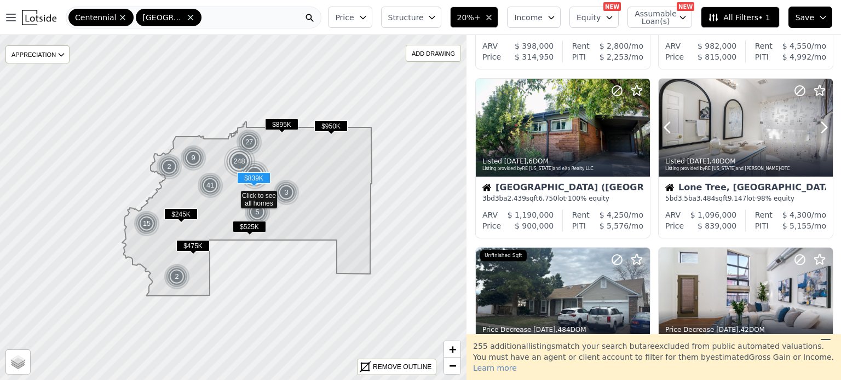
click at [815, 127] on icon at bounding box center [824, 128] width 18 height 18
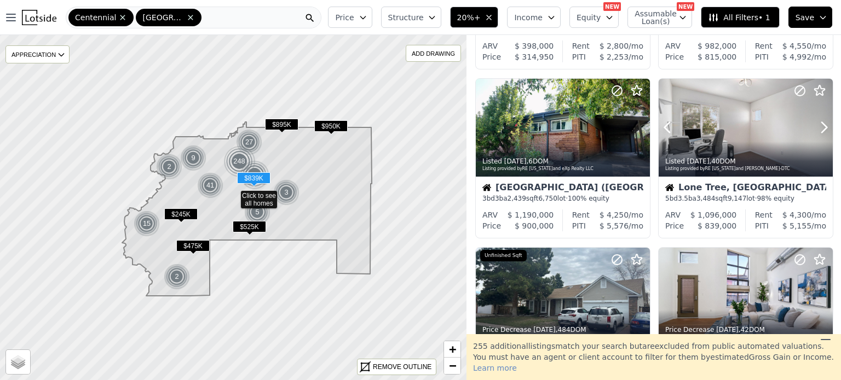
click at [815, 127] on icon at bounding box center [824, 128] width 18 height 18
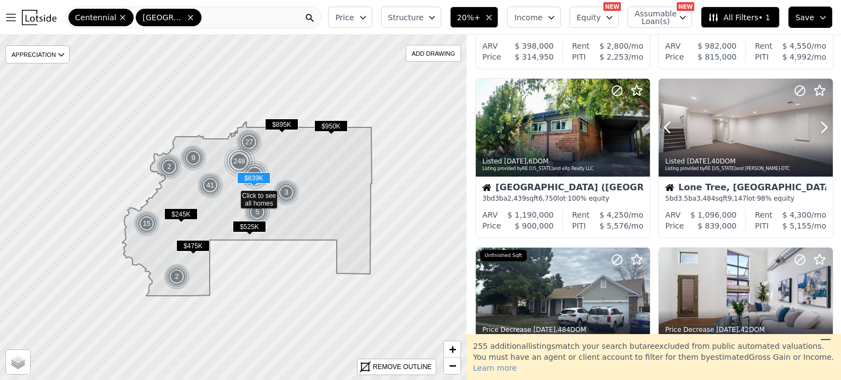
click at [815, 127] on icon at bounding box center [824, 128] width 18 height 18
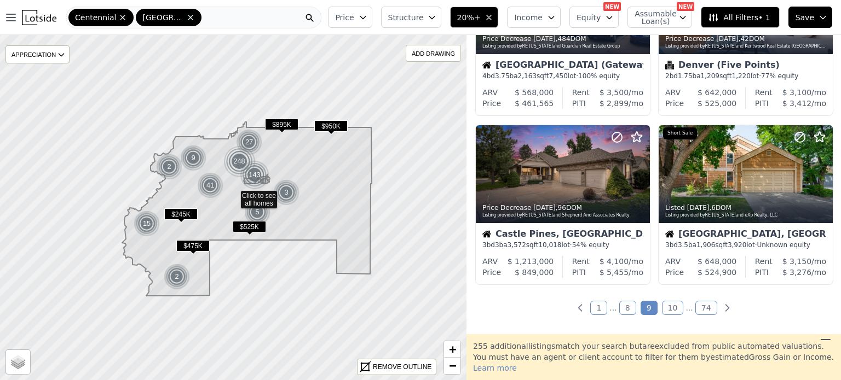
scroll to position [879, 0]
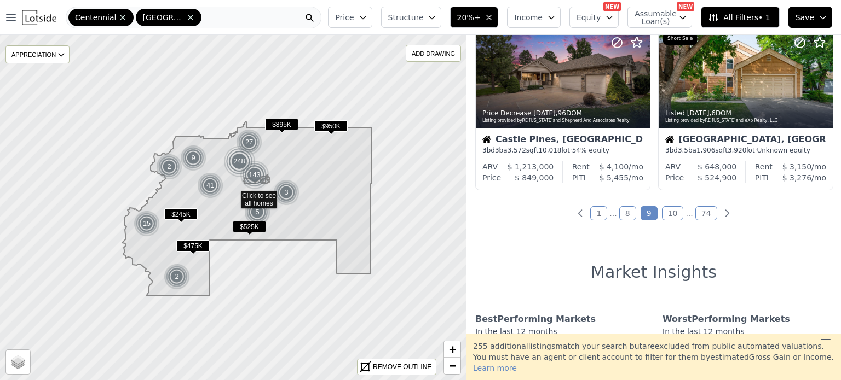
click at [667, 212] on link "10" at bounding box center [673, 213] width 22 height 14
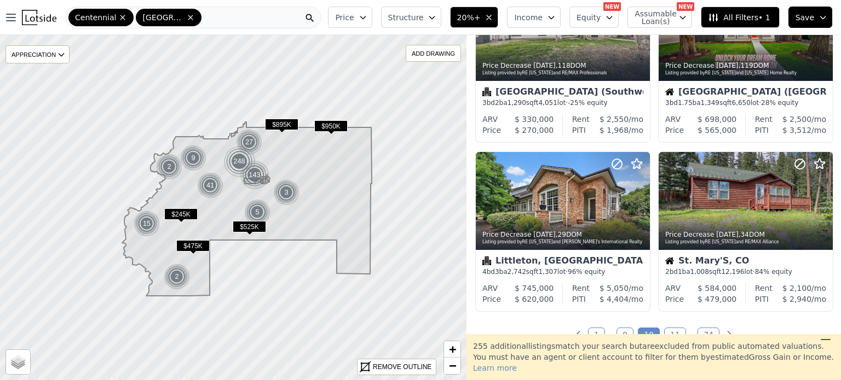
scroll to position [771, 0]
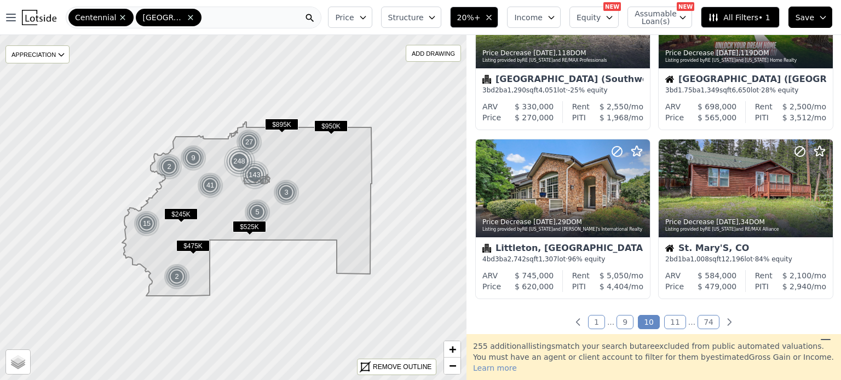
click at [665, 323] on link "11" at bounding box center [675, 322] width 22 height 14
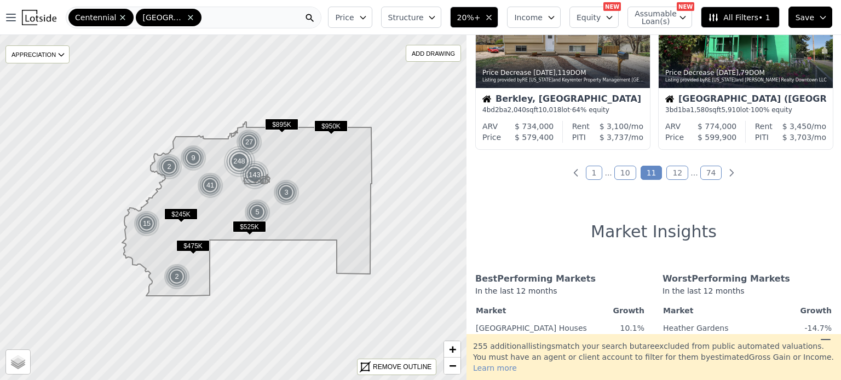
scroll to position [889, 0]
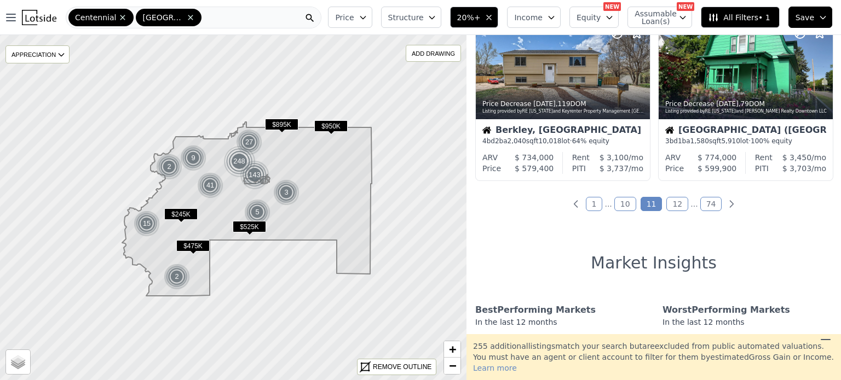
click at [668, 206] on link "12" at bounding box center [677, 204] width 22 height 14
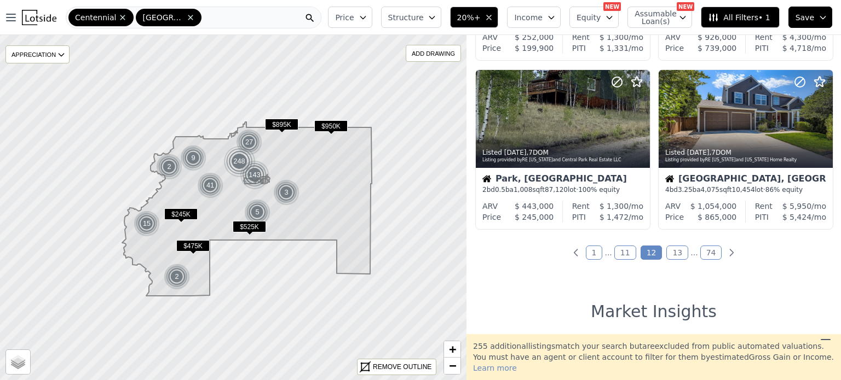
scroll to position [853, 0]
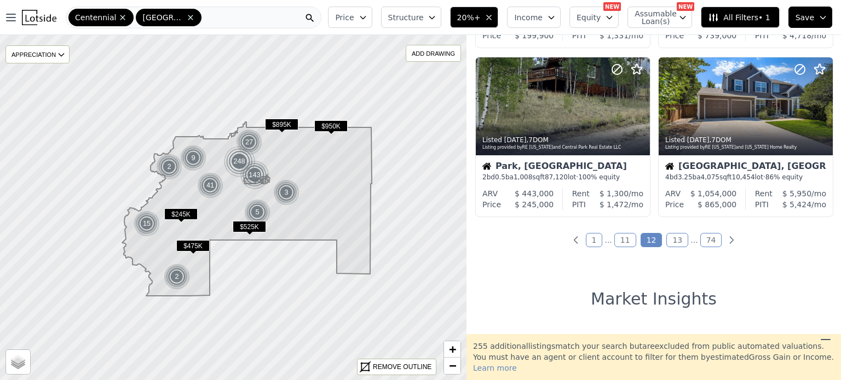
click at [667, 239] on link "13" at bounding box center [677, 240] width 22 height 14
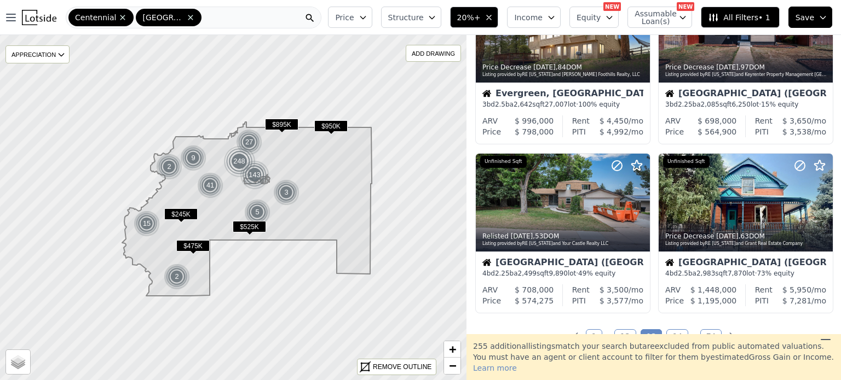
scroll to position [775, 0]
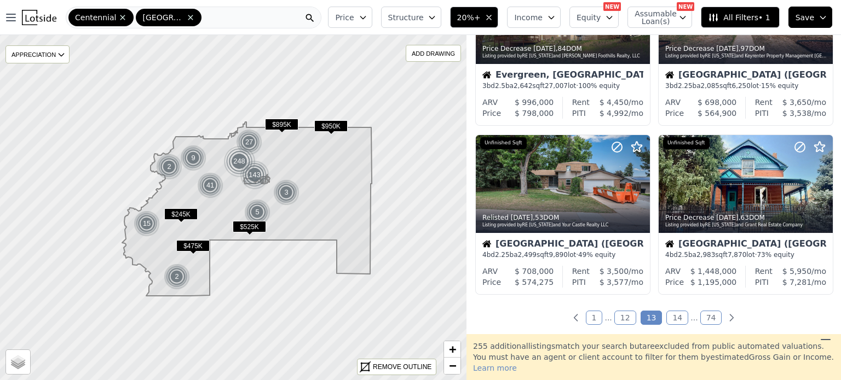
click at [679, 319] on link "14" at bounding box center [677, 318] width 22 height 14
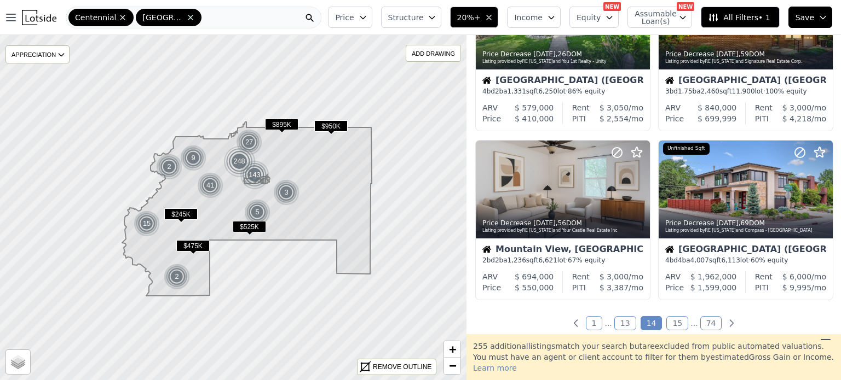
scroll to position [775, 0]
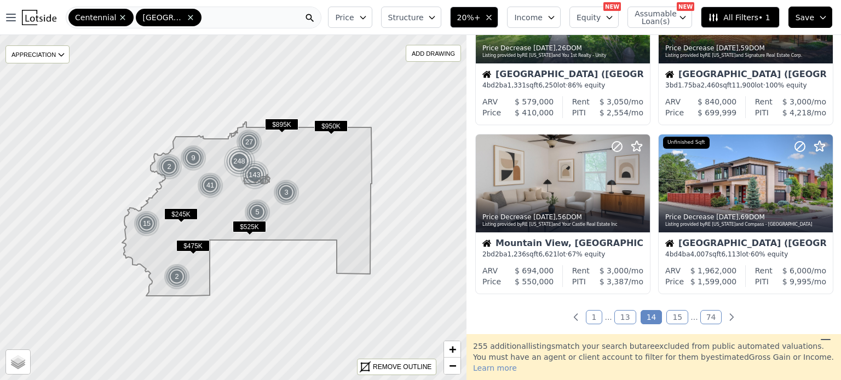
click at [666, 320] on link "15" at bounding box center [677, 317] width 22 height 14
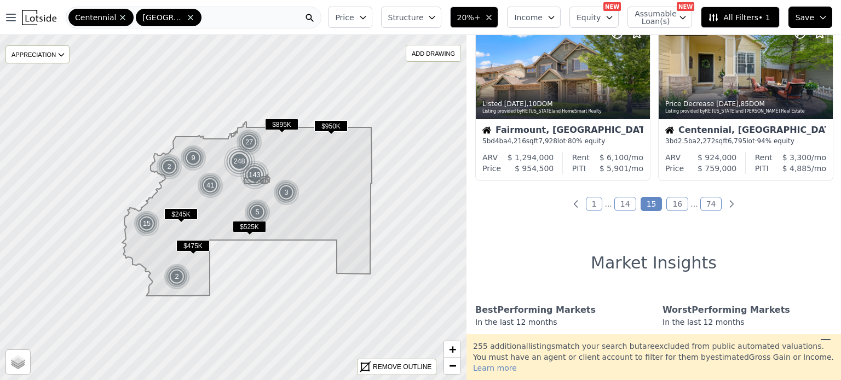
scroll to position [914, 0]
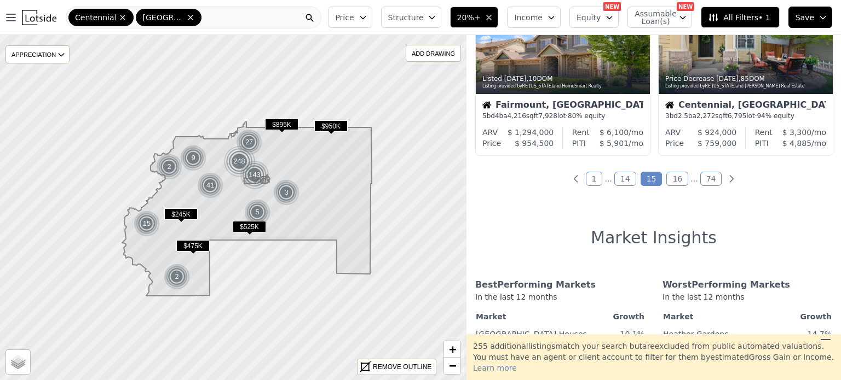
click at [676, 178] on link "16" at bounding box center [677, 179] width 22 height 14
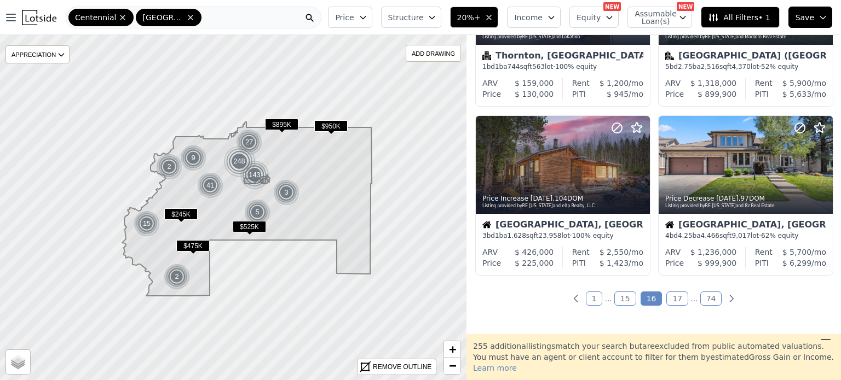
scroll to position [807, 0]
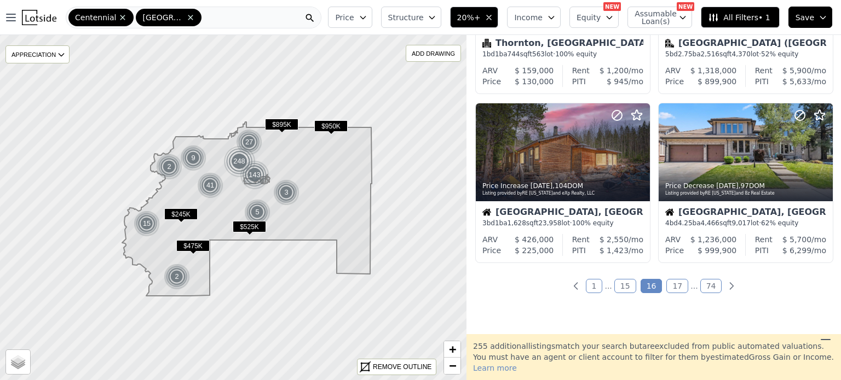
click at [668, 289] on link "17" at bounding box center [677, 286] width 22 height 14
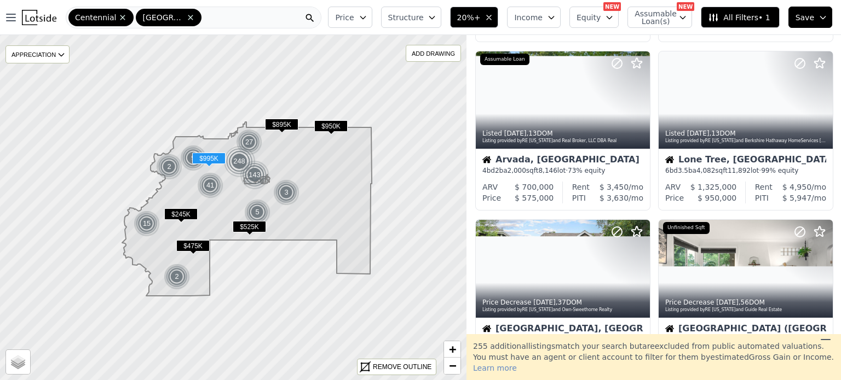
scroll to position [692, 0]
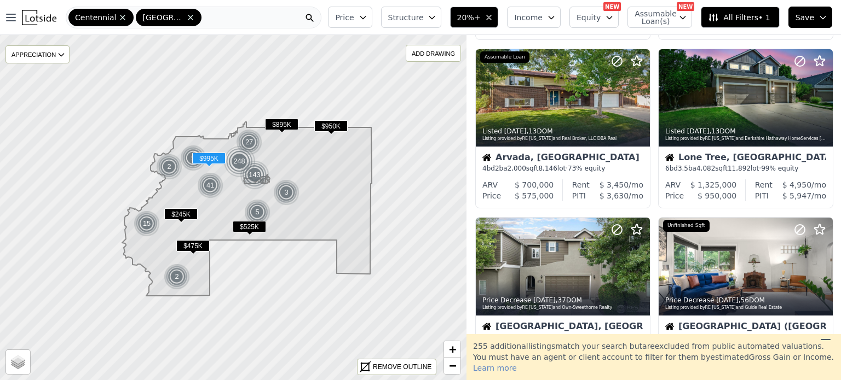
click at [747, 328] on div "Denver (Southeastern Denver)" at bounding box center [745, 327] width 161 height 11
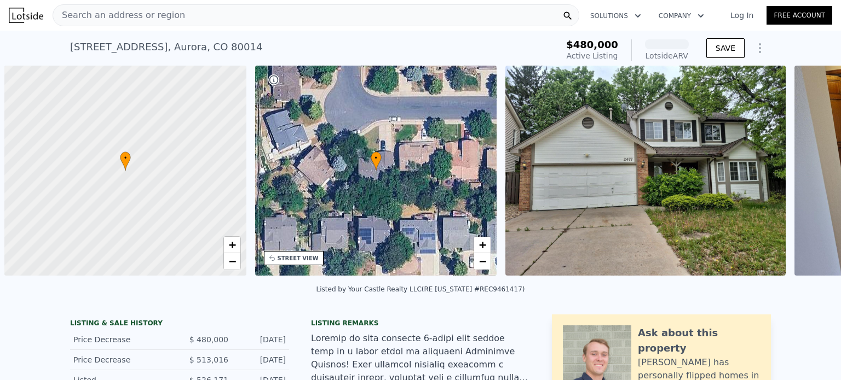
scroll to position [0, 4]
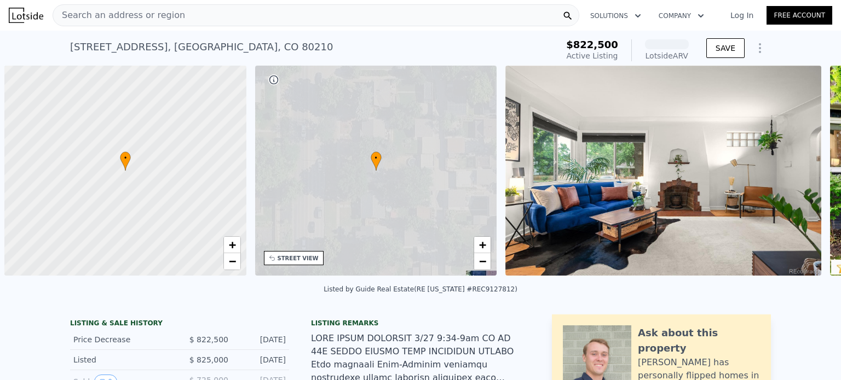
scroll to position [0, 4]
